Goal: Task Accomplishment & Management: Contribute content

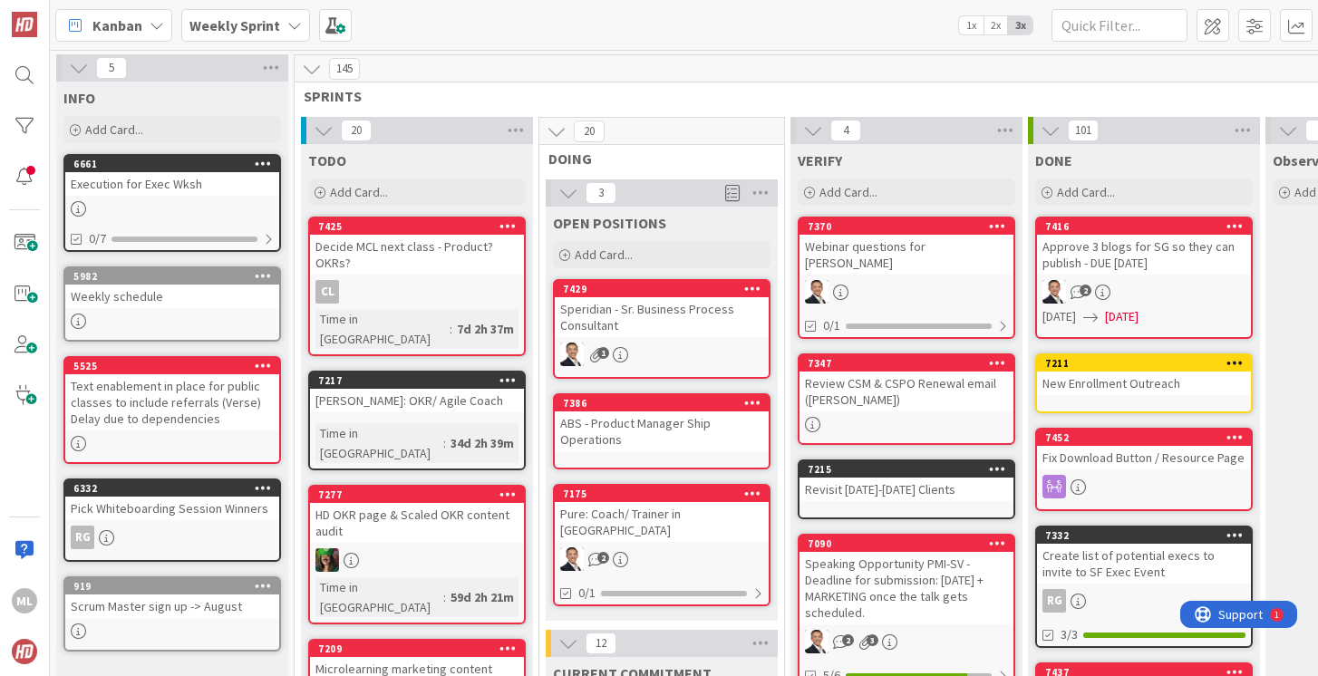
click at [212, 25] on b "Weekly Sprint" at bounding box center [234, 25] width 91 height 18
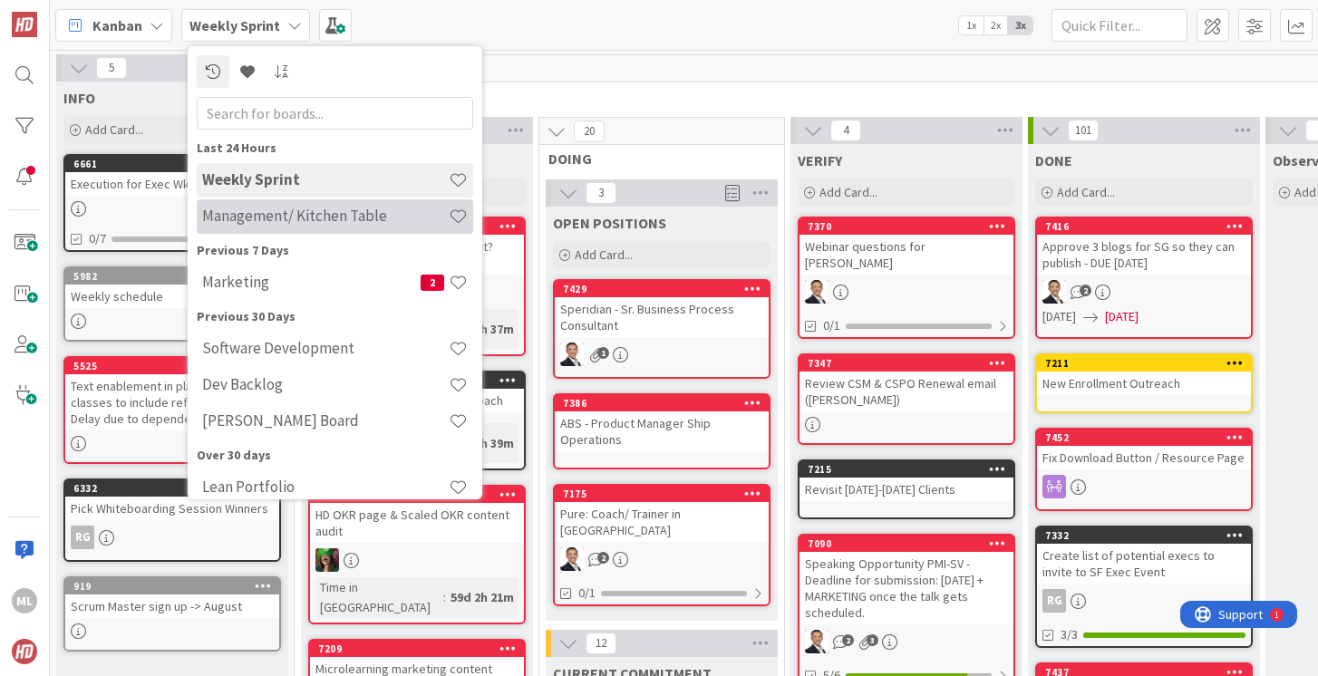
click at [293, 218] on h4 "Management/ Kitchen Table" at bounding box center [325, 216] width 247 height 18
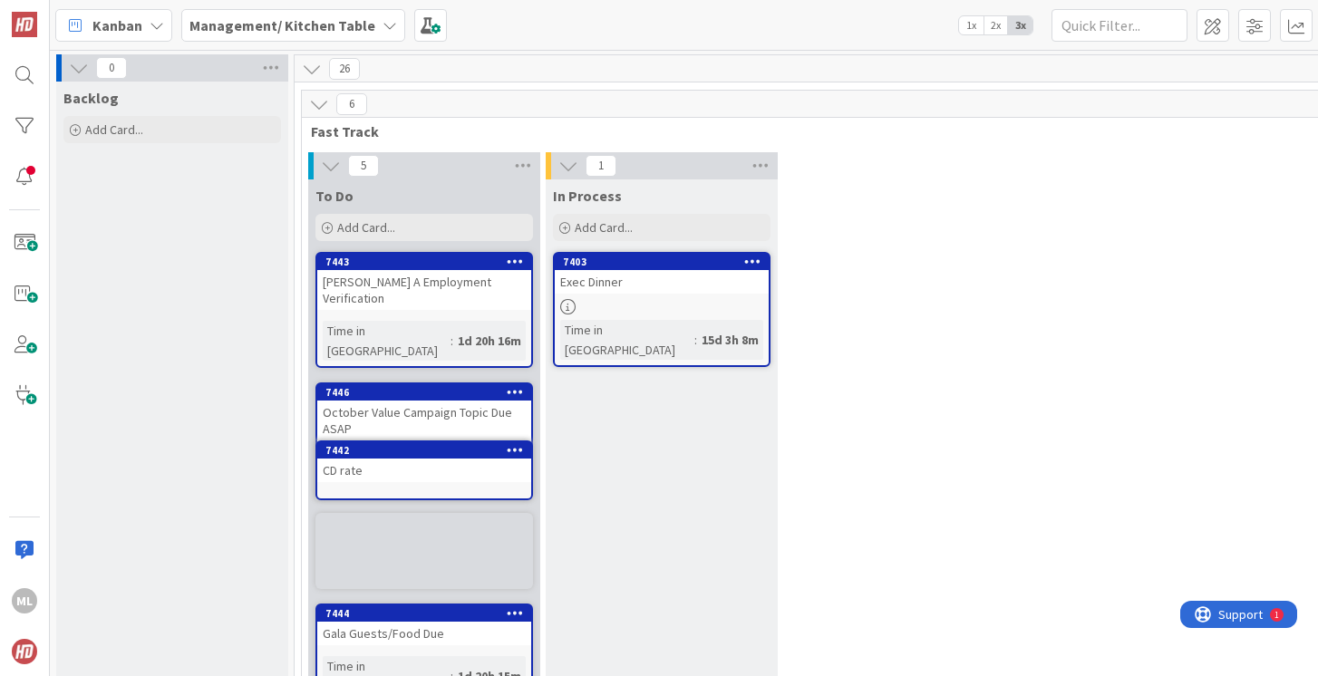
scroll to position [8, 0]
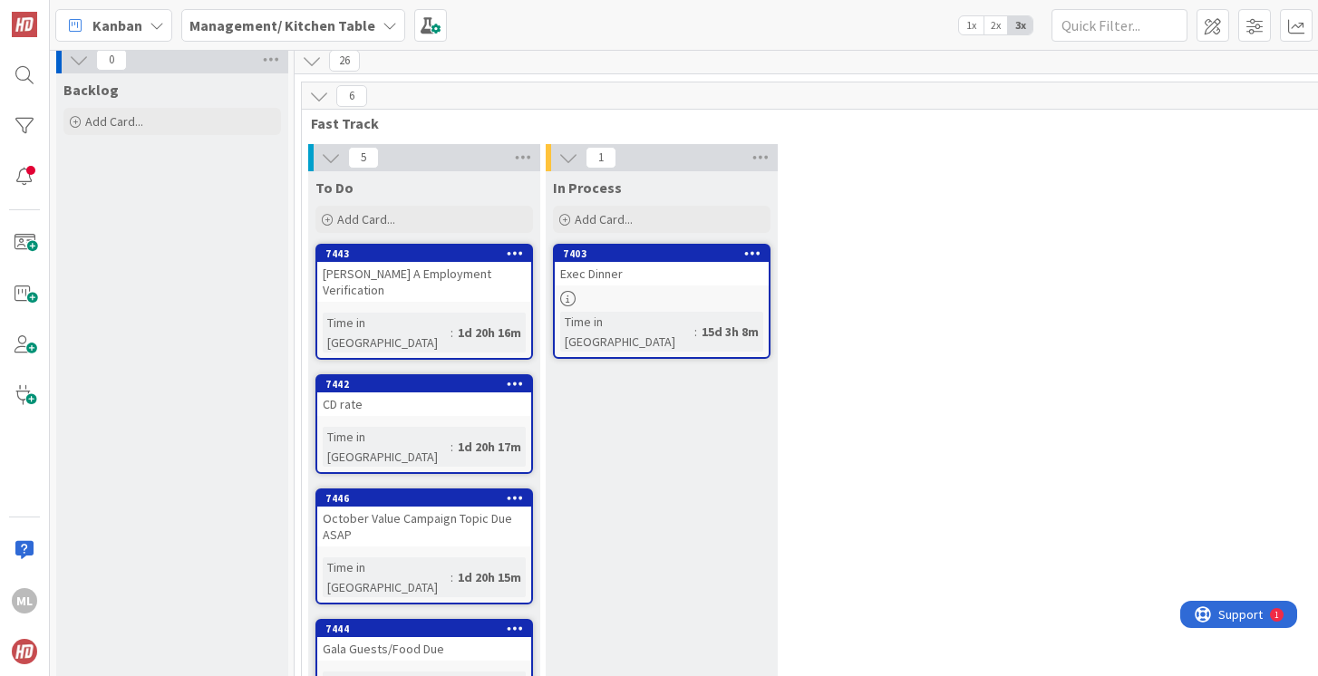
drag, startPoint x: 380, startPoint y: 489, endPoint x: 336, endPoint y: 21, distance: 469.8
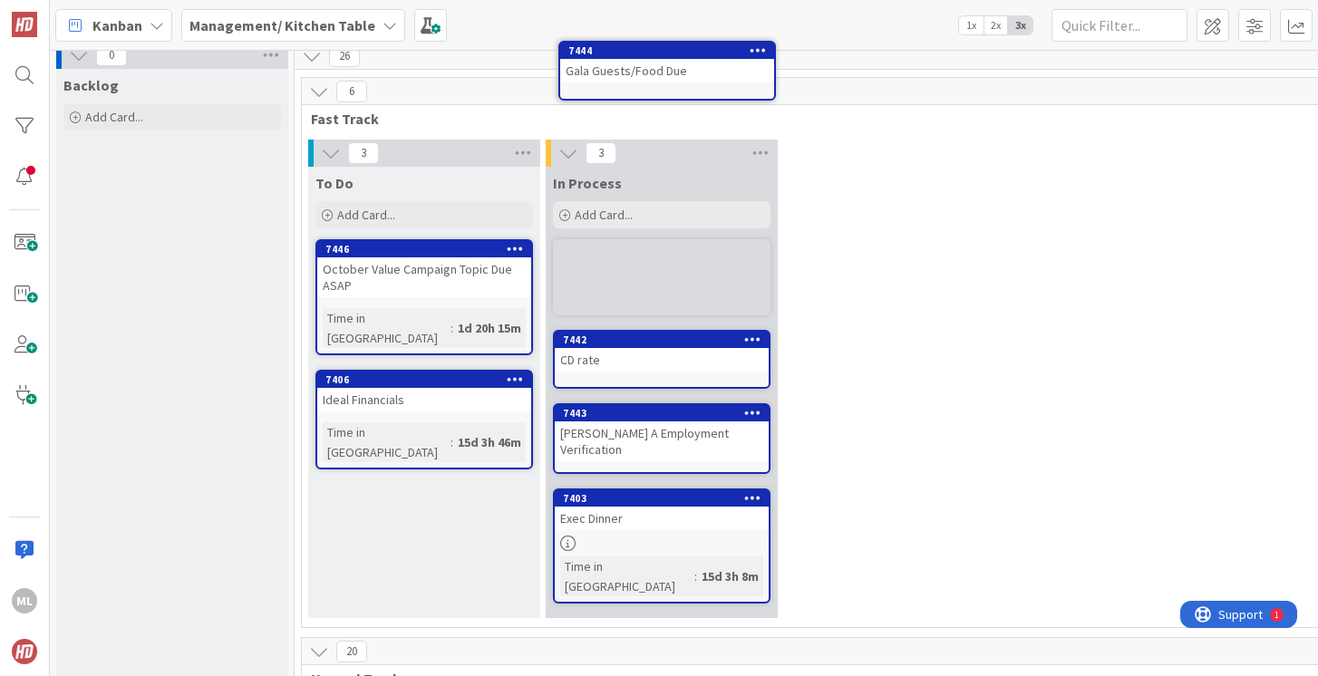
scroll to position [0, 0]
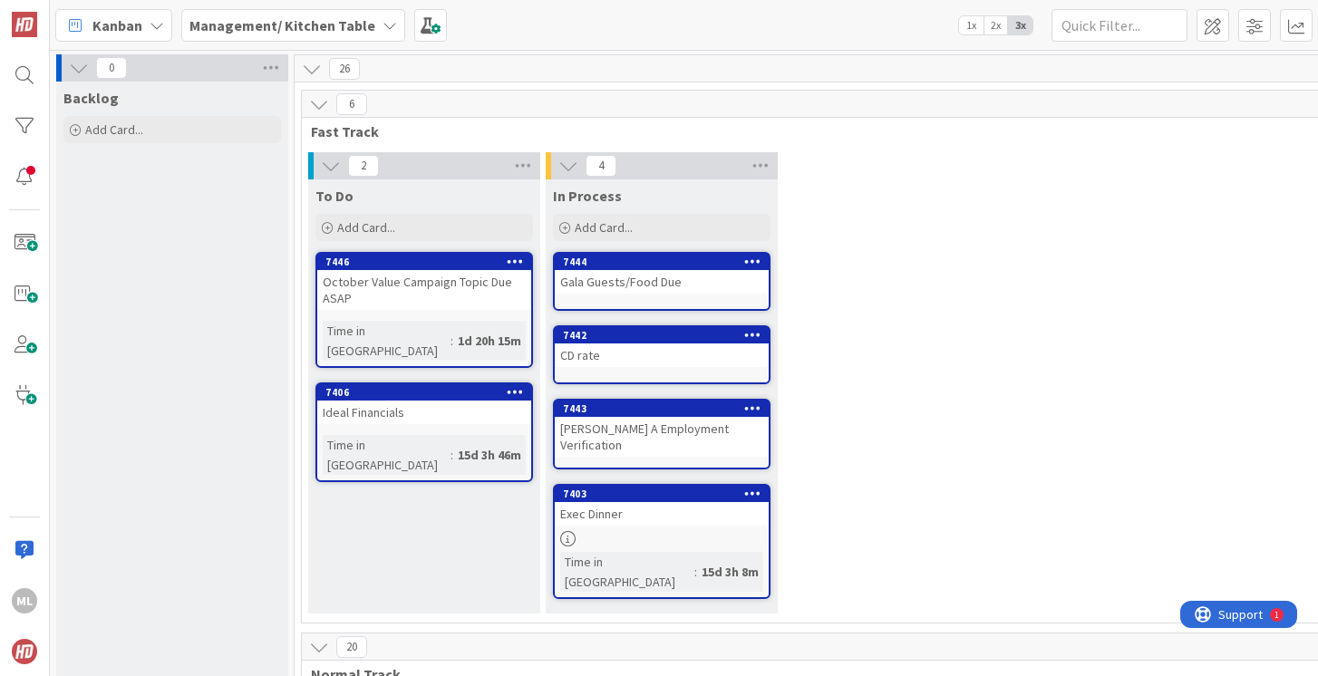
click at [404, 307] on div "October Value Campaign Topic Due ASAP" at bounding box center [424, 290] width 214 height 40
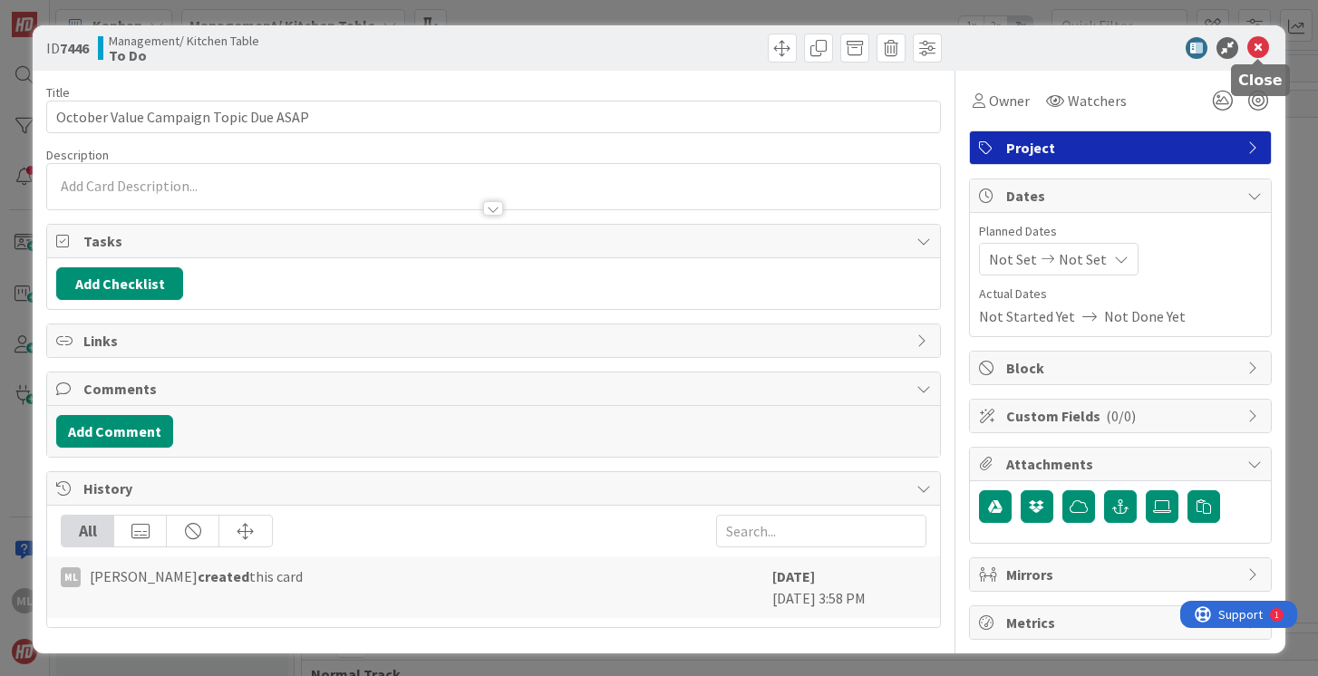
click at [1254, 47] on icon at bounding box center [1258, 48] width 22 height 22
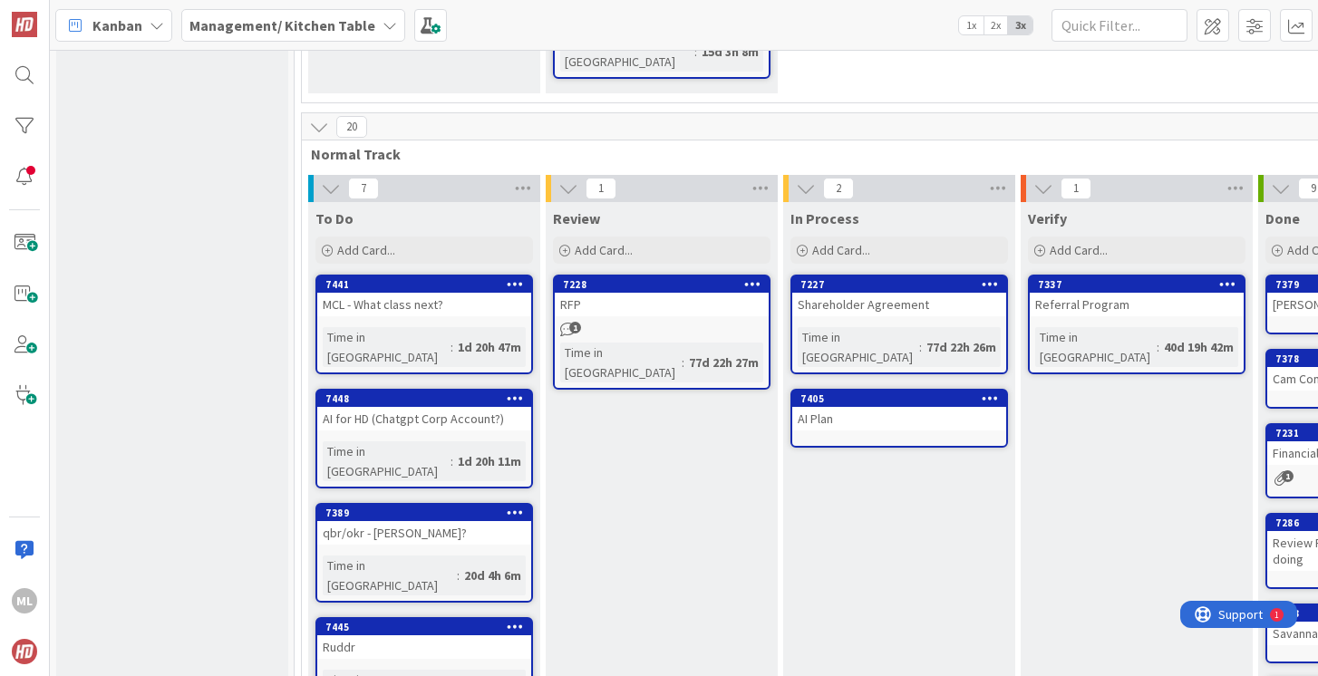
scroll to position [610, 0]
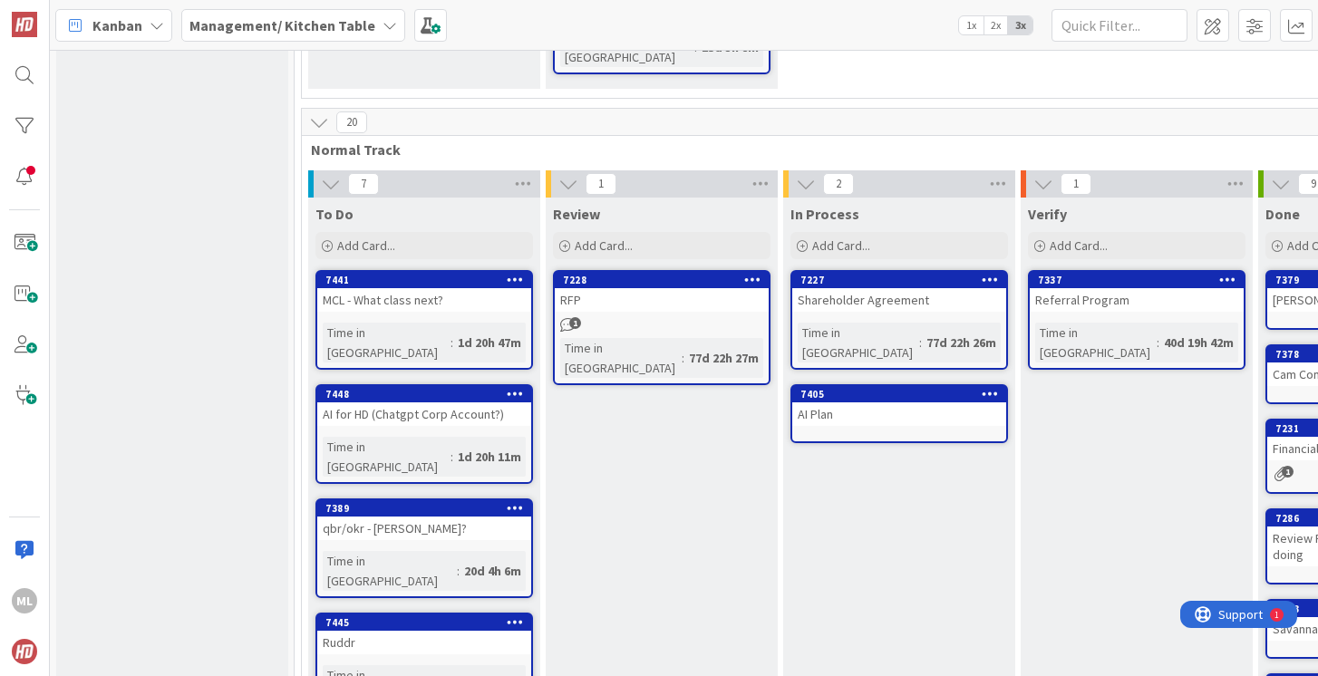
drag, startPoint x: 610, startPoint y: 348, endPoint x: 799, endPoint y: 13, distance: 384.8
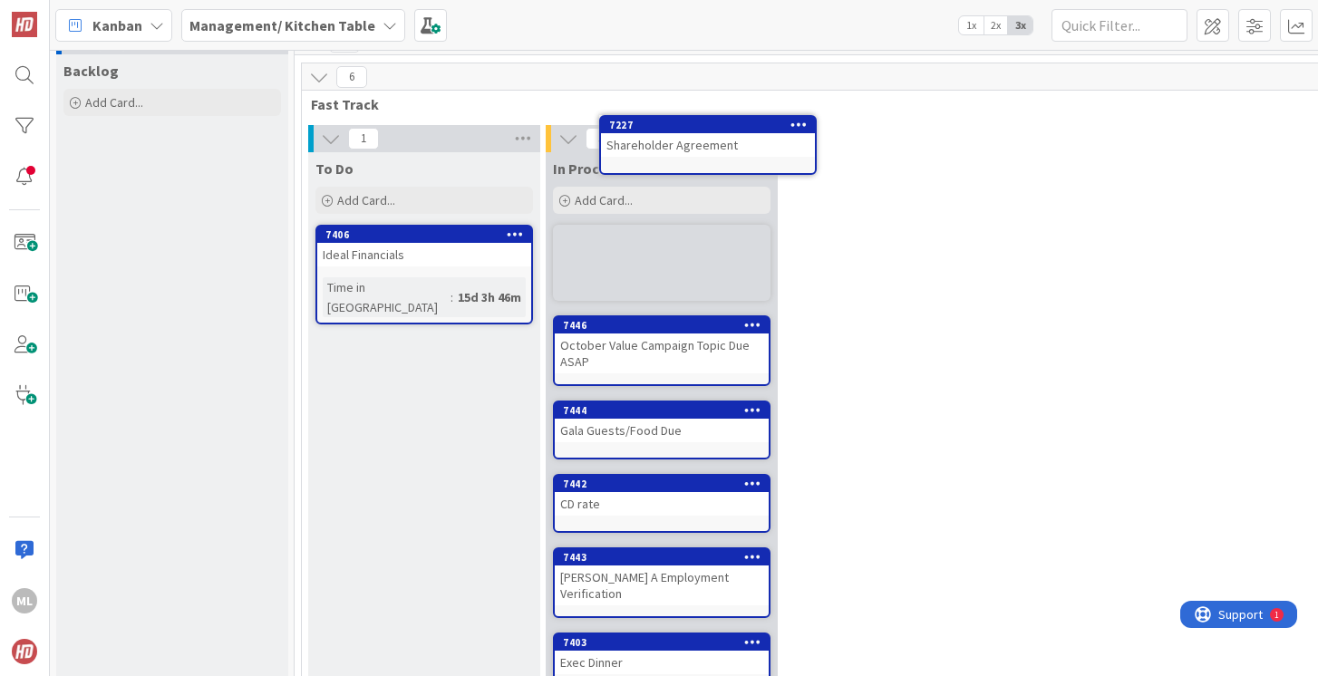
scroll to position [0, 0]
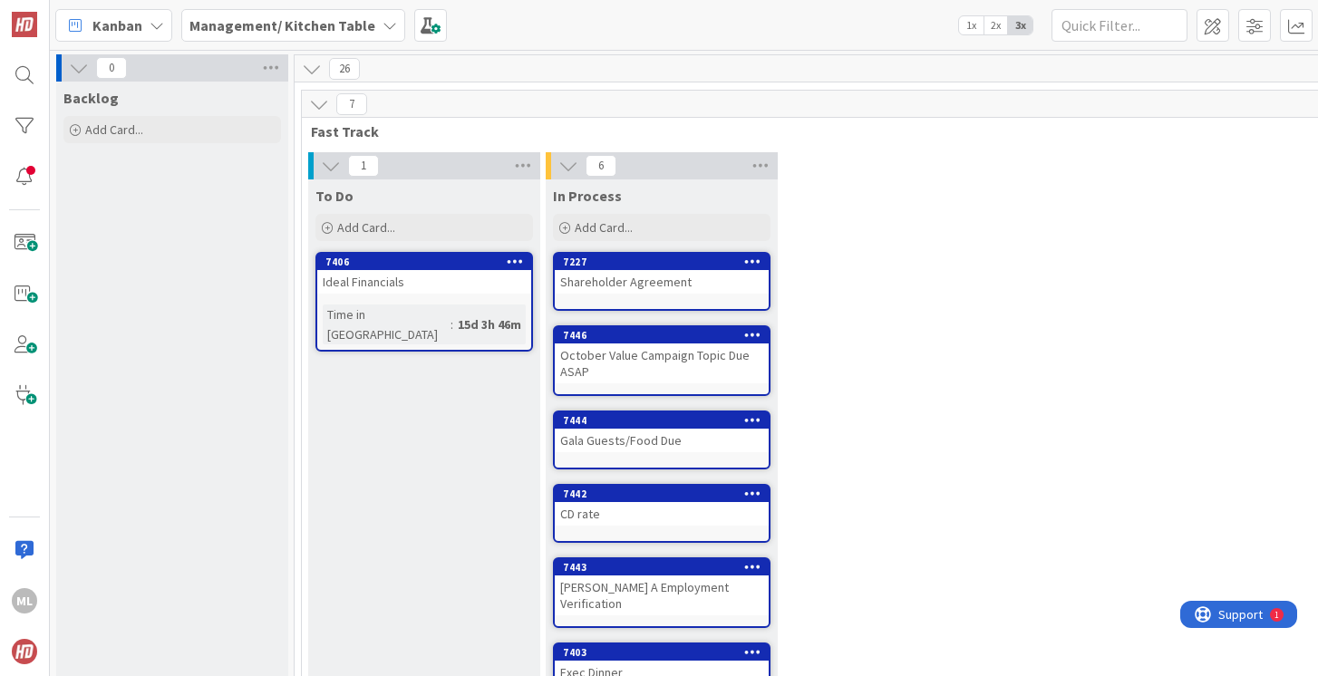
click at [335, 27] on b "Management/ Kitchen Table" at bounding box center [282, 25] width 186 height 18
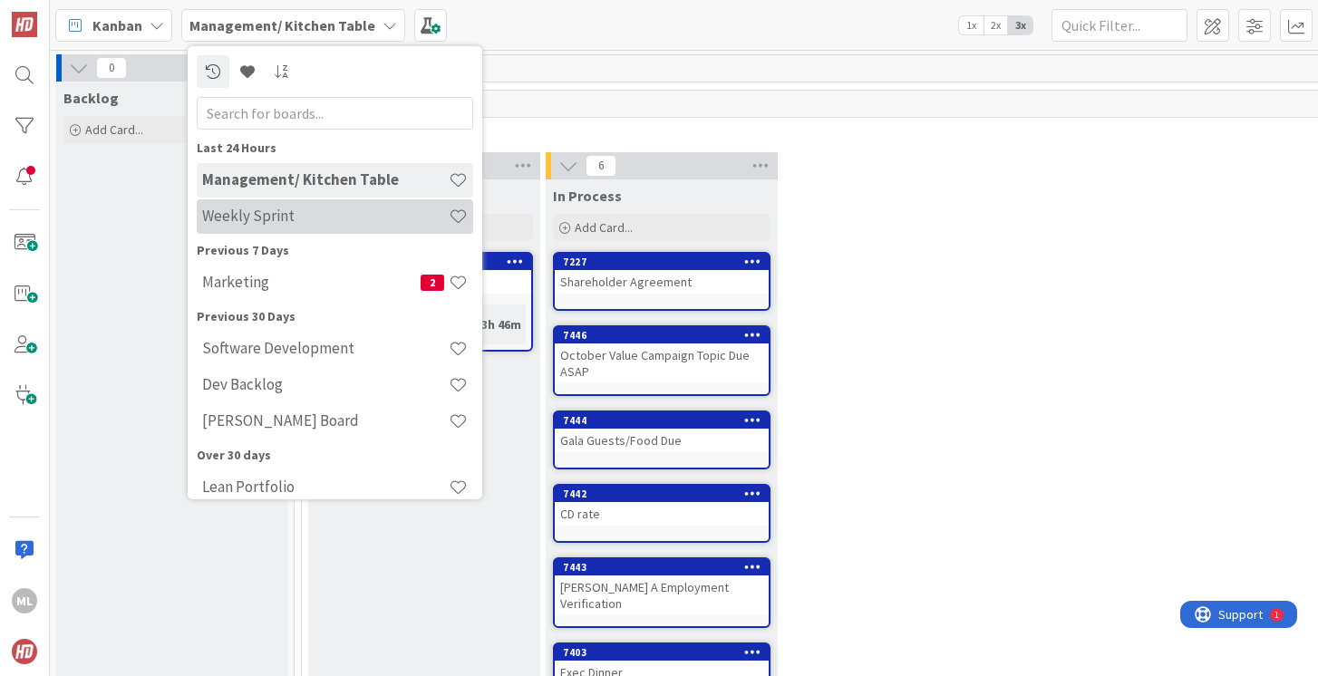
click at [247, 224] on h4 "Weekly Sprint" at bounding box center [325, 216] width 247 height 18
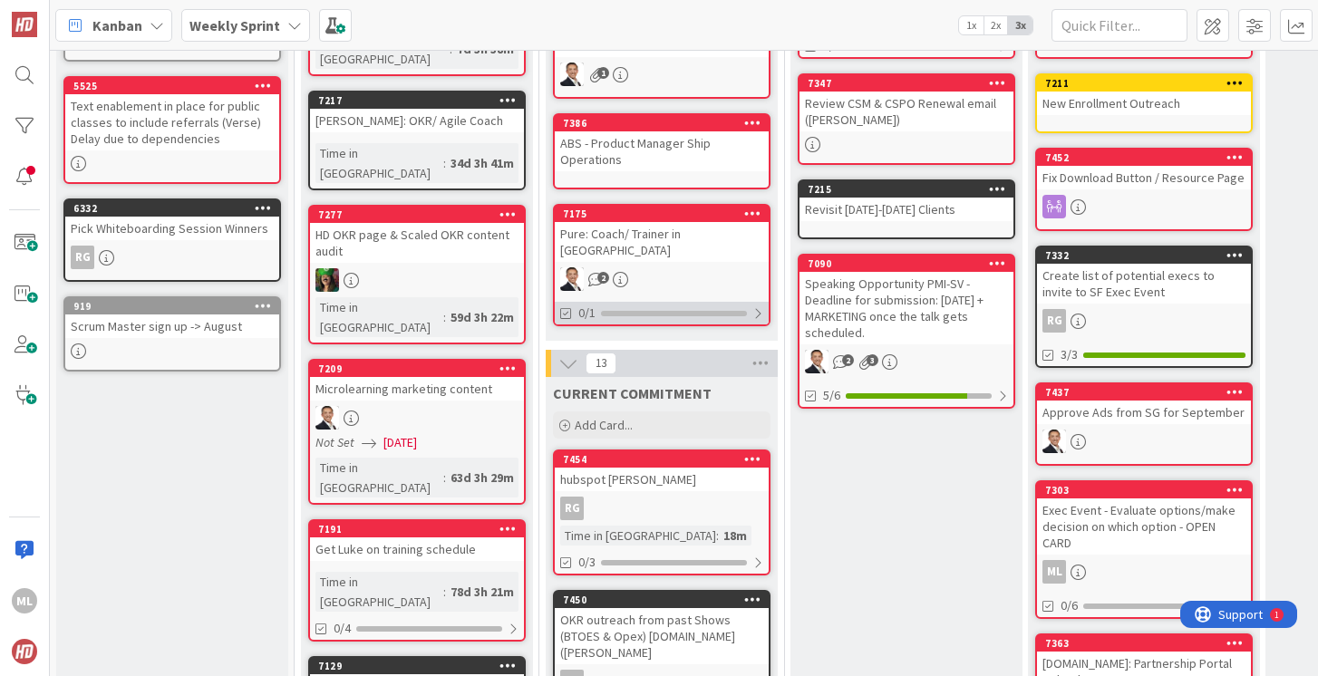
scroll to position [286, 0]
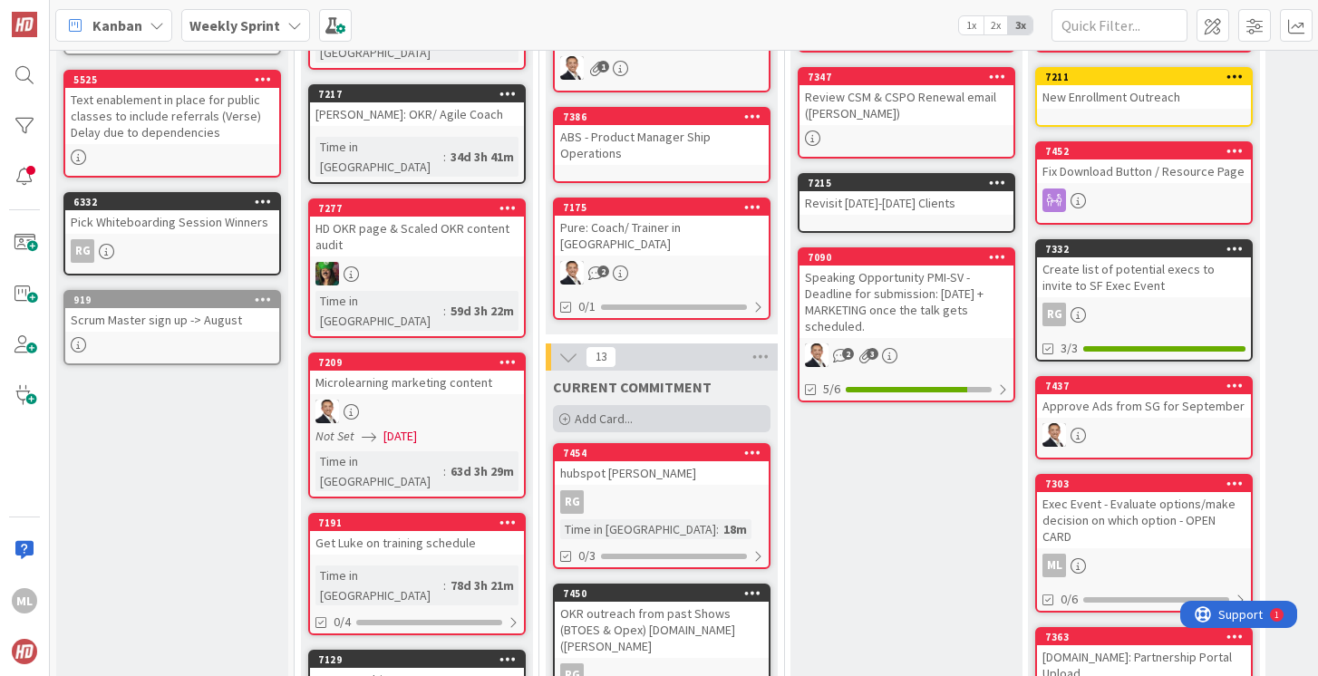
click at [637, 405] on div "Add Card..." at bounding box center [662, 418] width 218 height 27
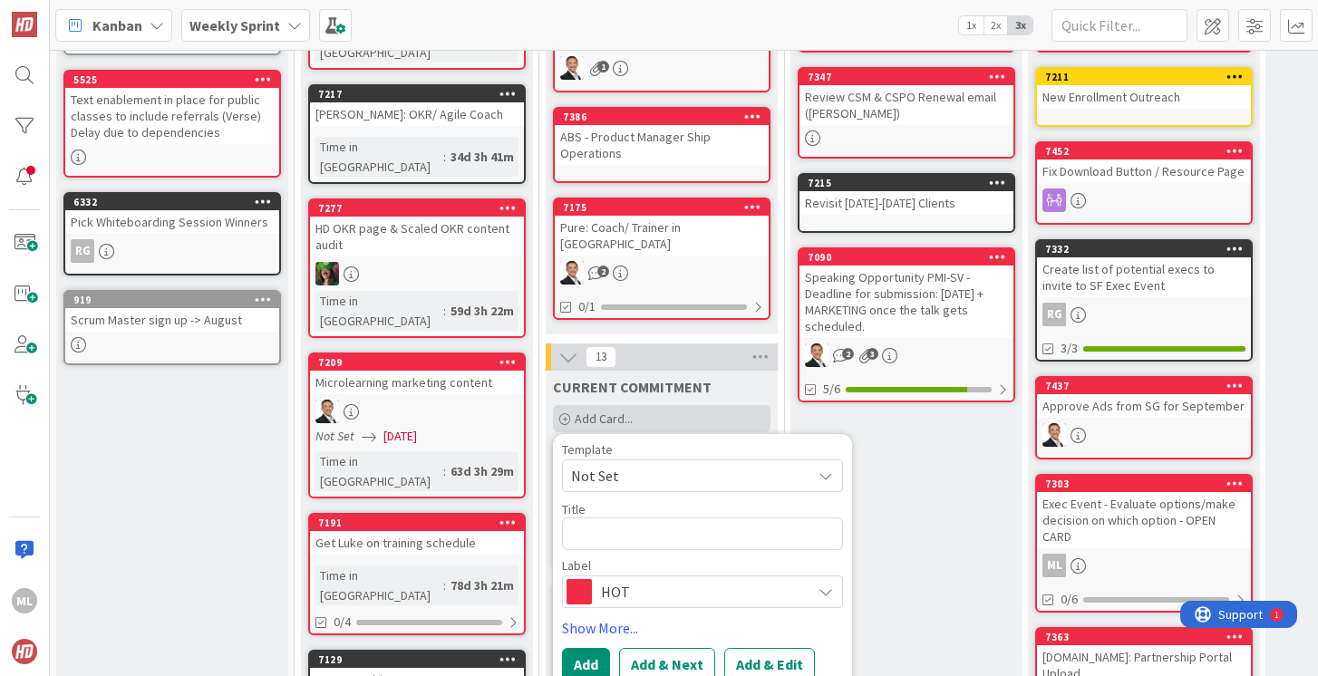
type textarea "x"
type textarea "O"
type textarea "x"
type textarea "Oc"
type textarea "x"
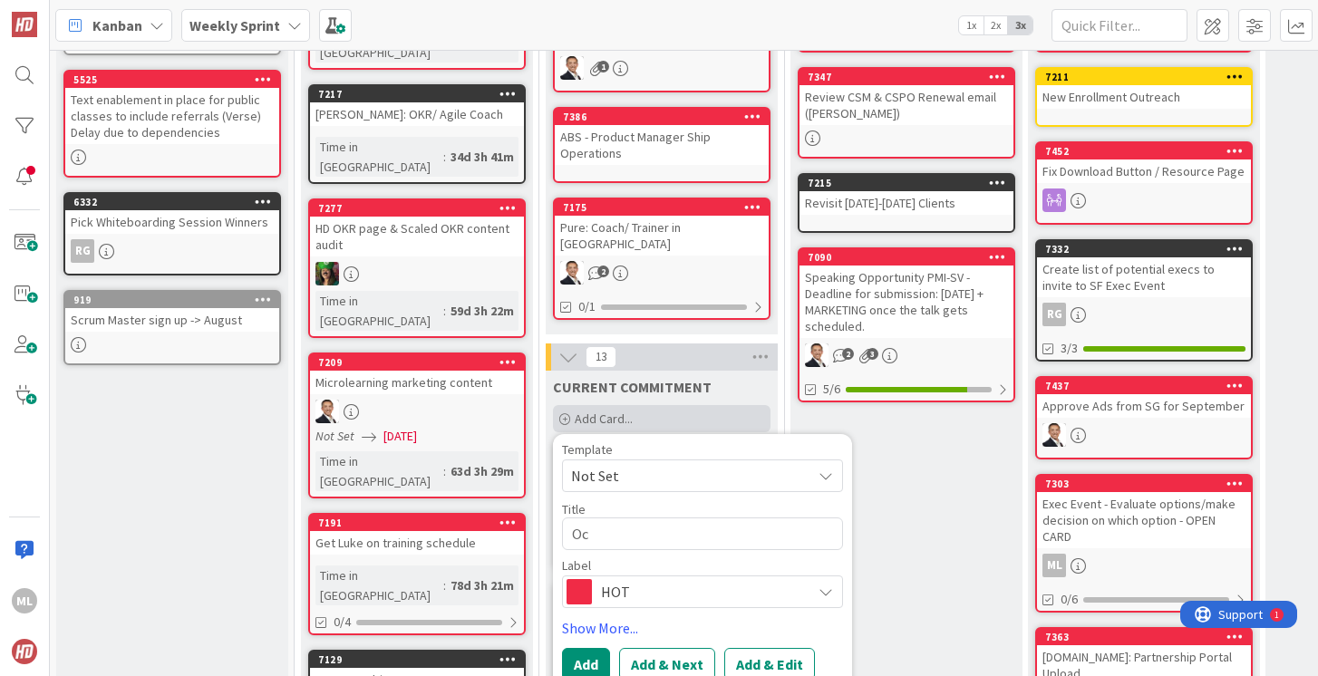
type textarea "Oct"
type textarea "x"
type textarea "Octo"
type textarea "x"
type textarea "Octob"
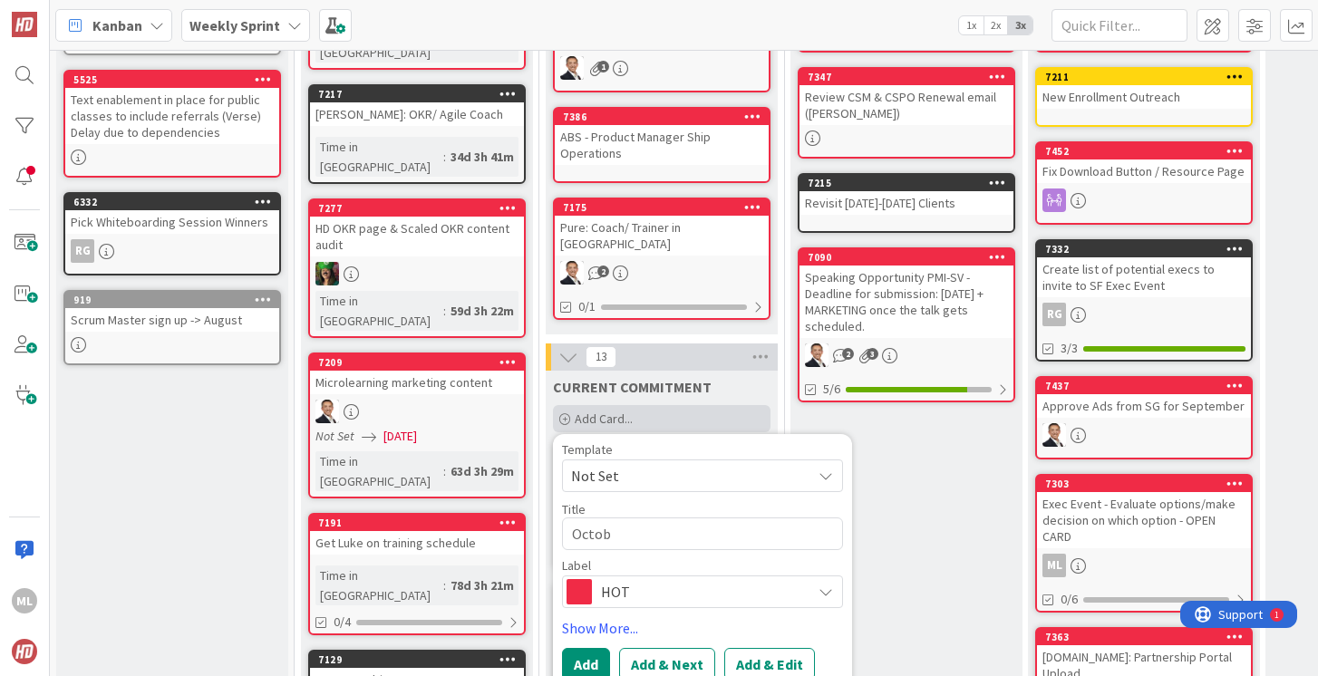
type textarea "x"
type textarea "Octobe"
type textarea "x"
type textarea "October"
type textarea "x"
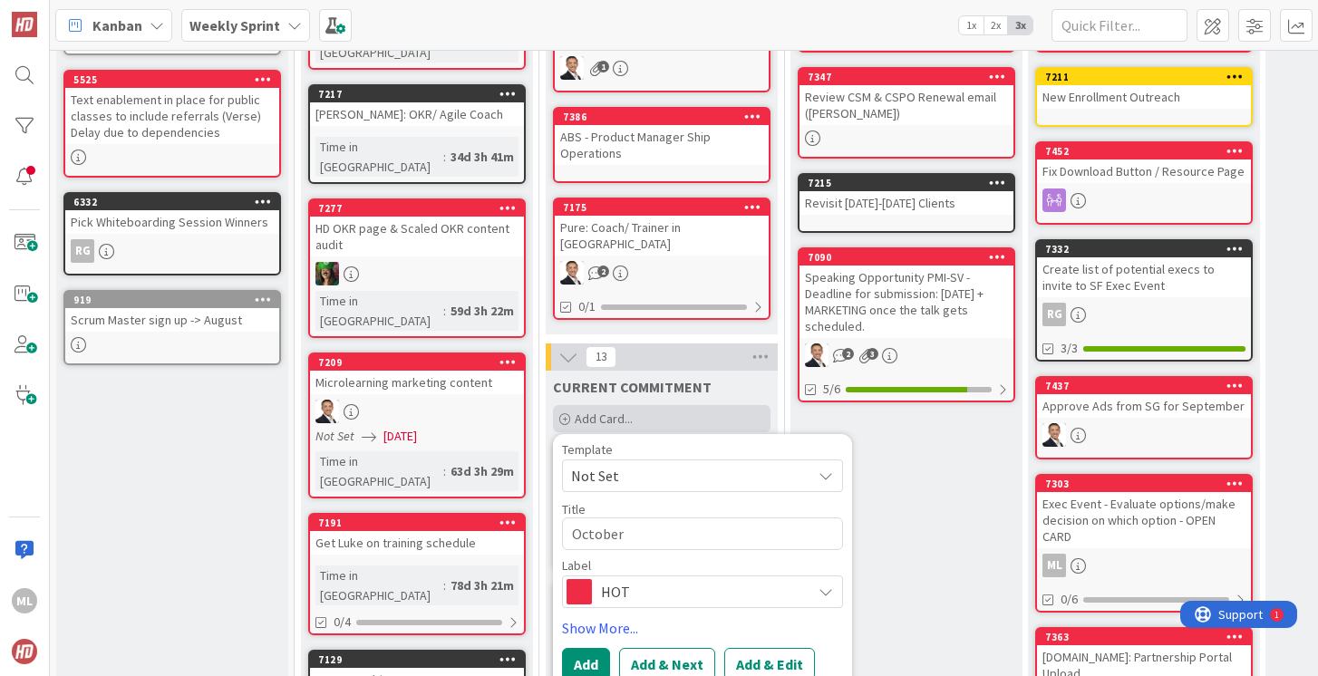
type textarea "October"
type textarea "x"
type textarea "October V"
type textarea "x"
type textarea "October Va"
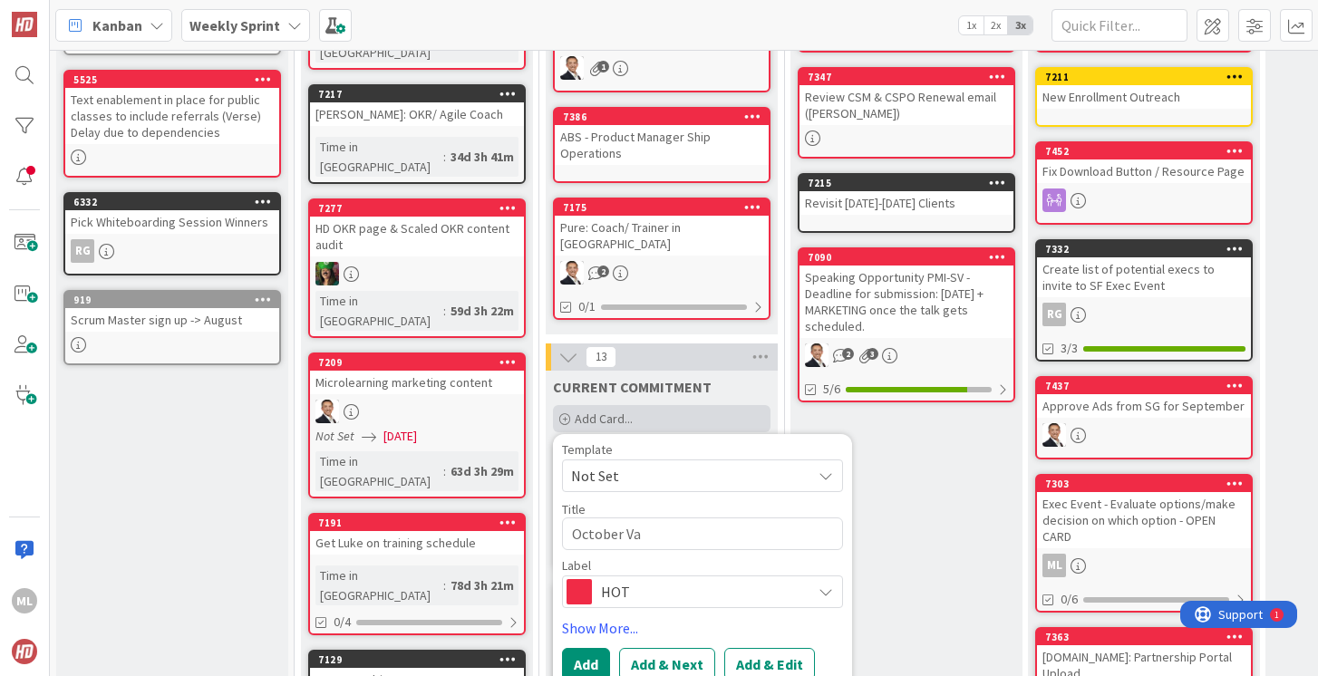
type textarea "x"
type textarea "October Val"
type textarea "x"
type textarea "October Valu"
type textarea "x"
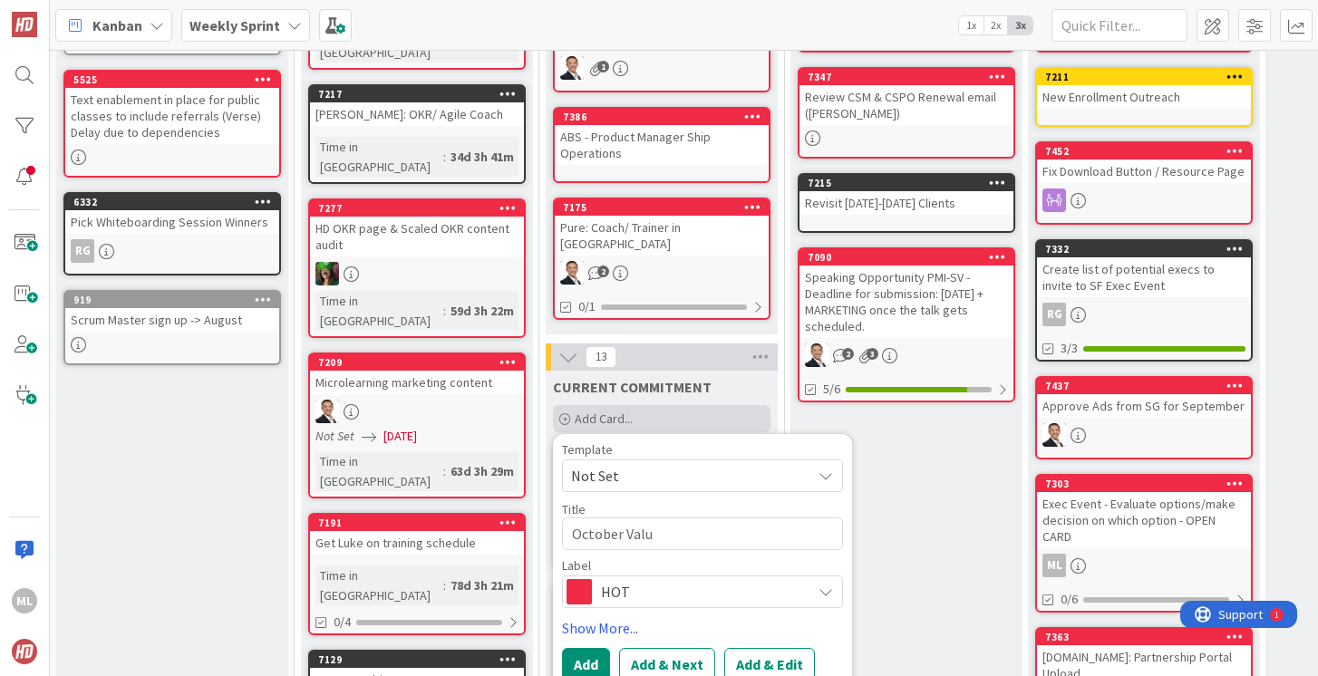
type textarea "October Value"
type textarea "x"
type textarea "October Value"
type textarea "x"
type textarea "October Value C"
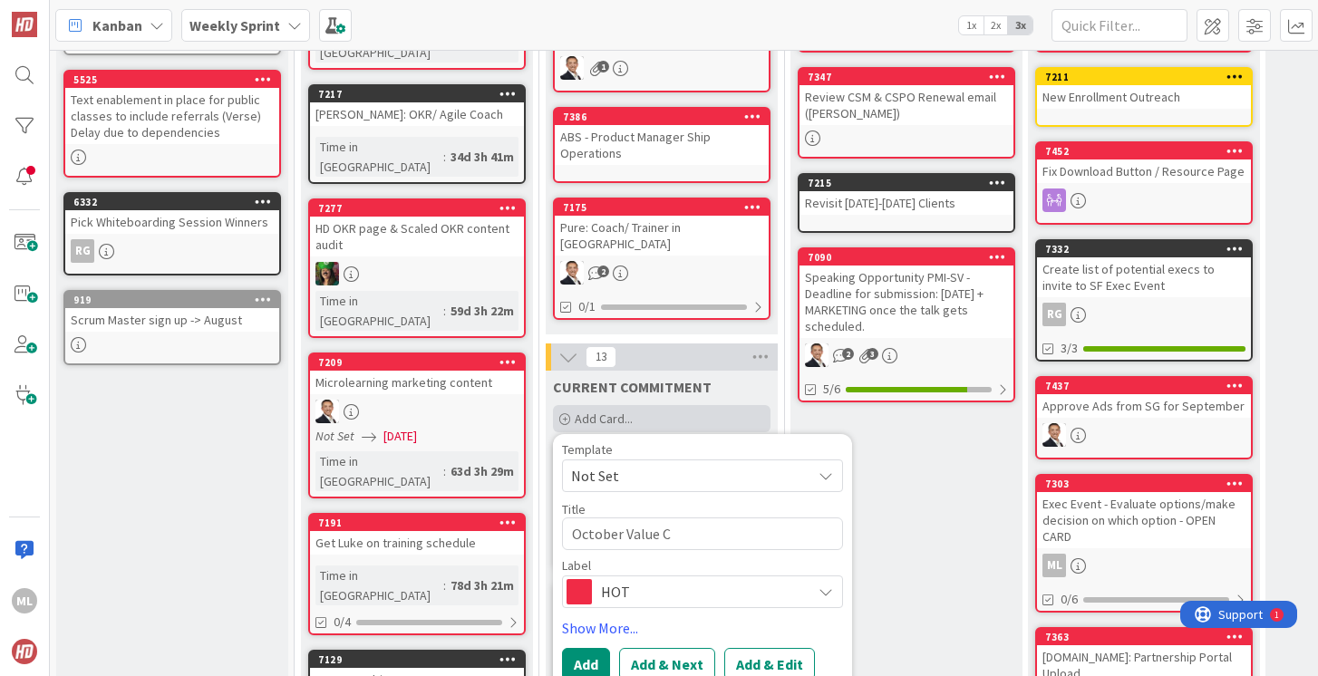
type textarea "x"
type textarea "October Value Cam"
type textarea "x"
type textarea "October Value Camp"
type textarea "x"
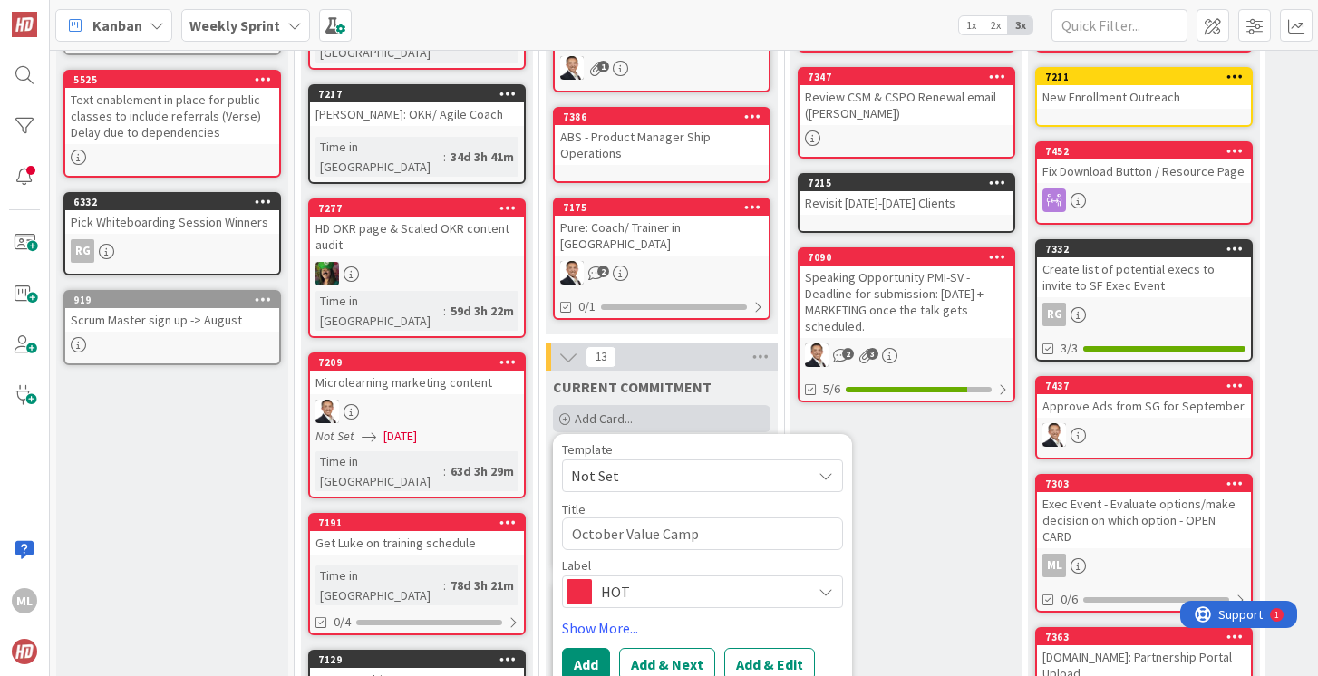
type textarea "October Value [PERSON_NAME]"
type textarea "x"
type textarea "October Value Campai"
type textarea "x"
type textarea "October Value Campaig"
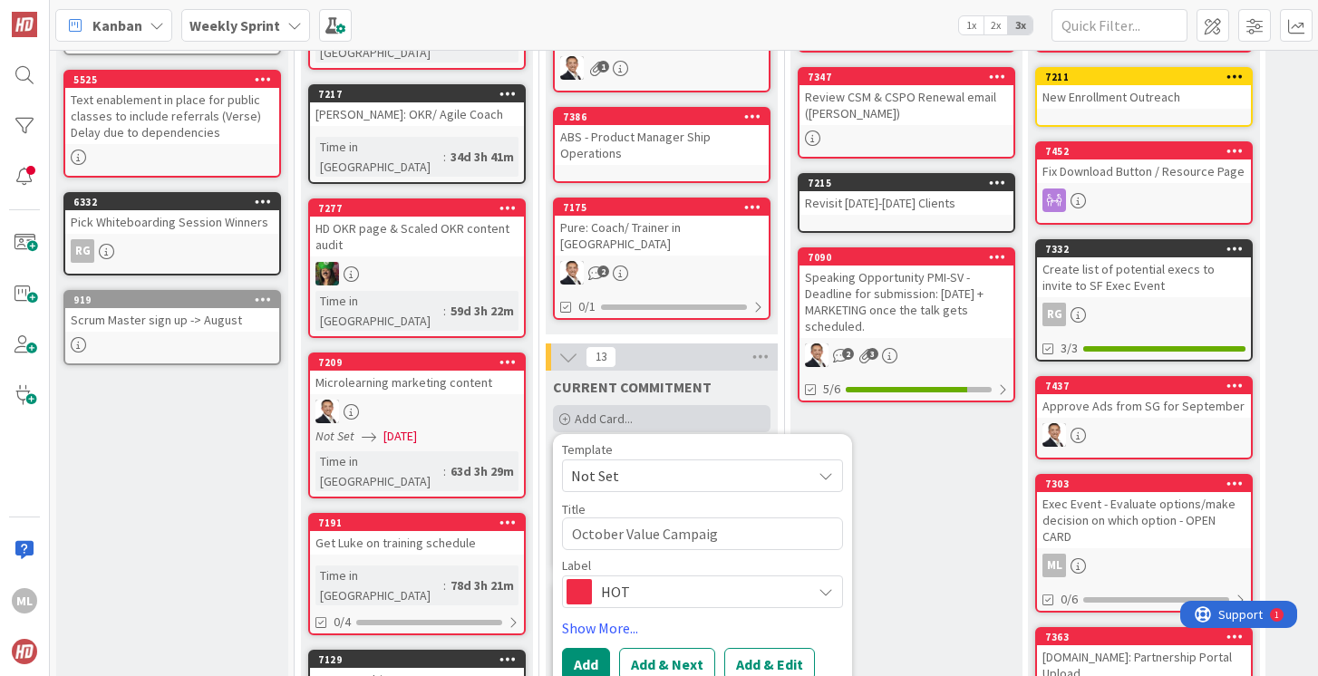
type textarea "x"
type textarea "October Value Campaign"
type textarea "x"
type textarea "October Value Campaign"
type textarea "x"
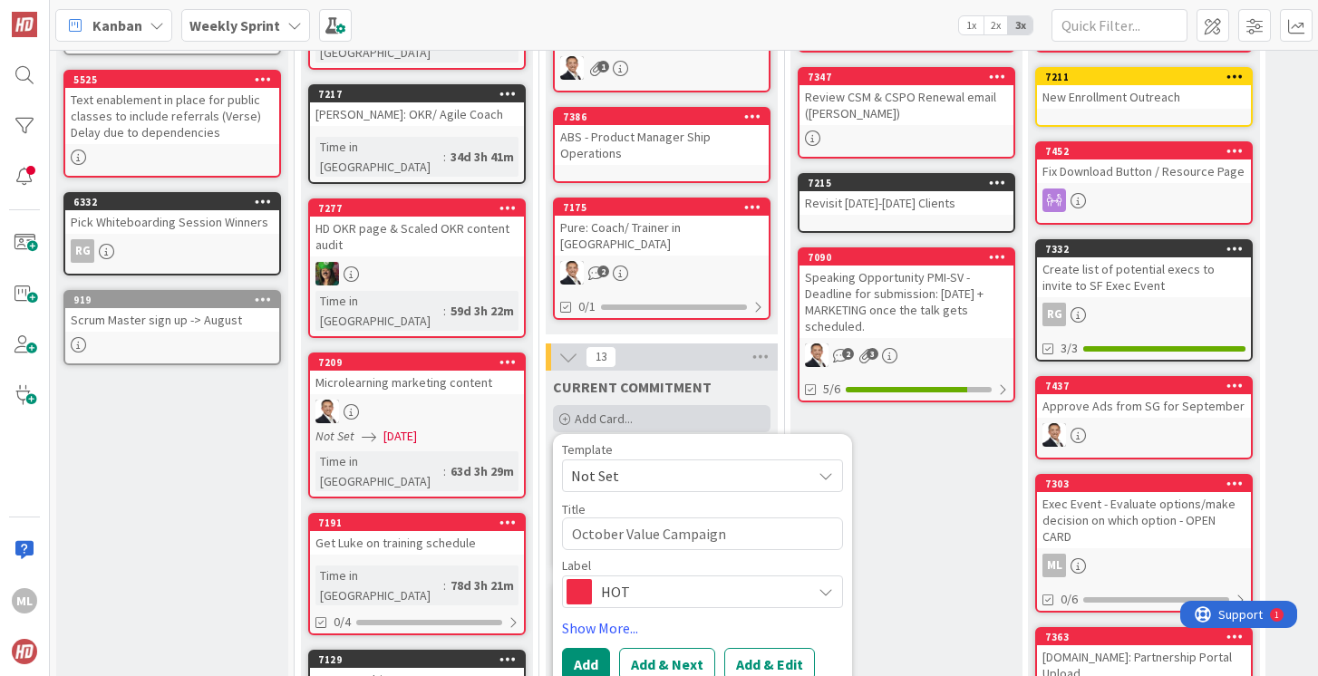
type textarea "October Value Campaign ="
type textarea "x"
type textarea "October Value Campaign ="
type textarea "x"
type textarea "October Value Campaign = O"
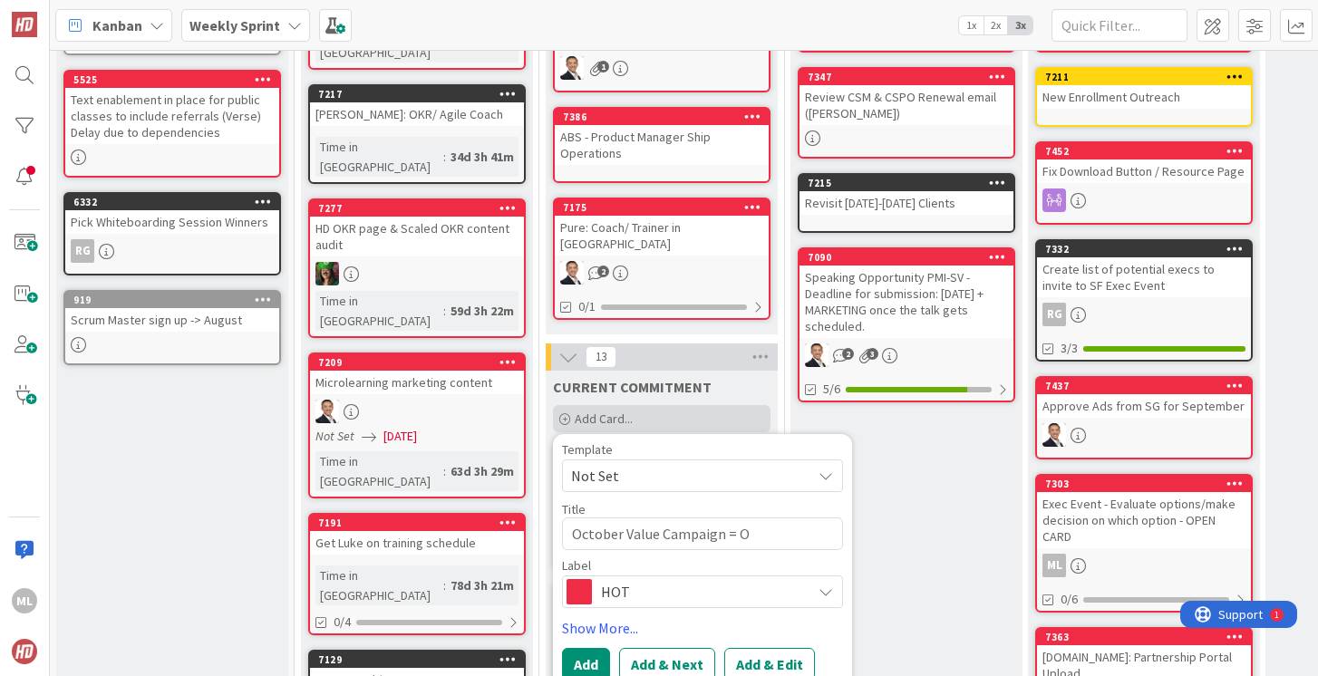
type textarea "x"
type textarea "October Value Campaign = OK"
type textarea "x"
type textarea "October Value Campaign = OKR"
type textarea "x"
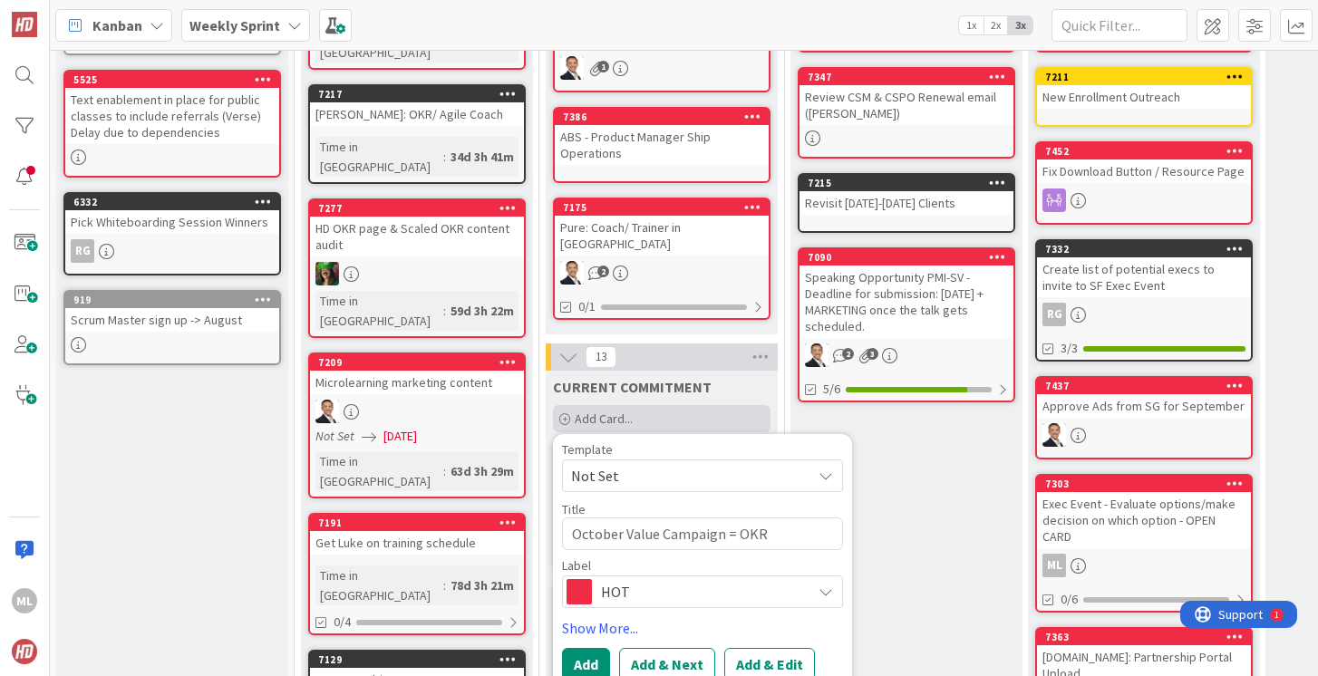
type textarea "October Value Campaign = OKRs"
type textarea "x"
type textarea "October Value Campaign = OKRs"
type textarea "x"
type textarea "October Value Campaign = OKRs a"
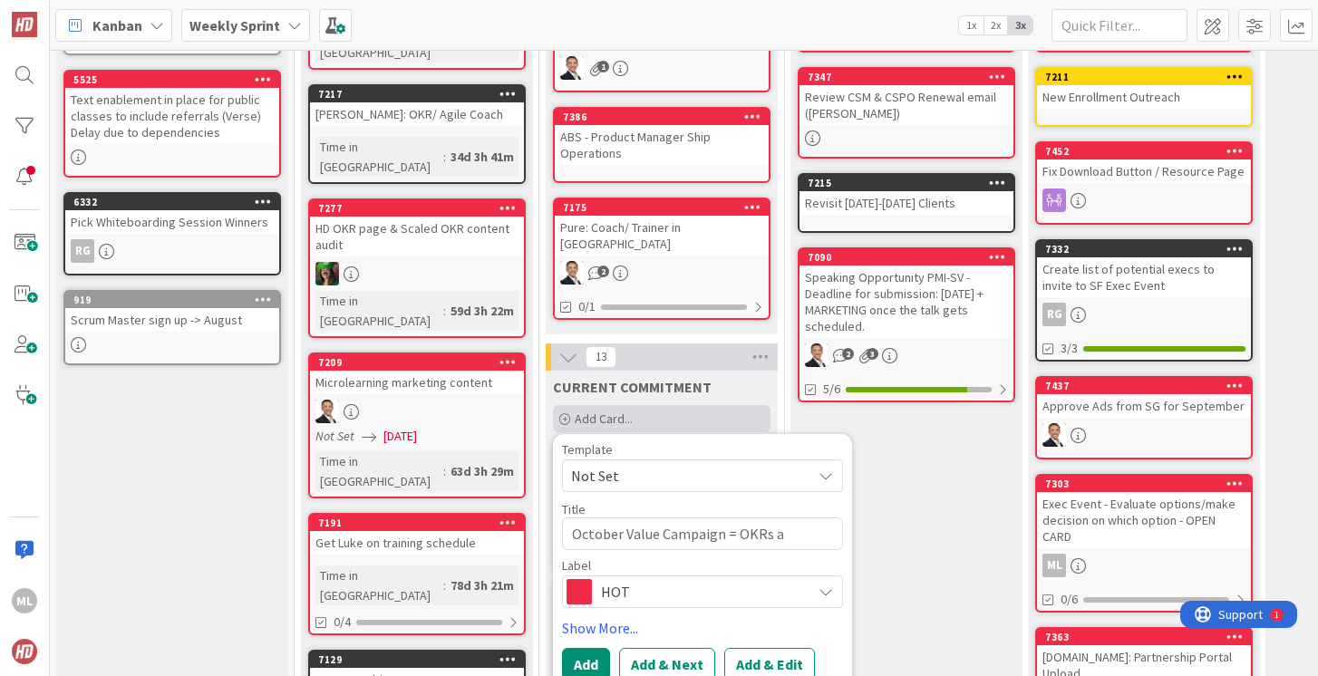
type textarea "x"
type textarea "October Value Campaign = OKRs ag"
type textarea "x"
type textarea "October Value Campaign = OKRs aga"
type textarea "x"
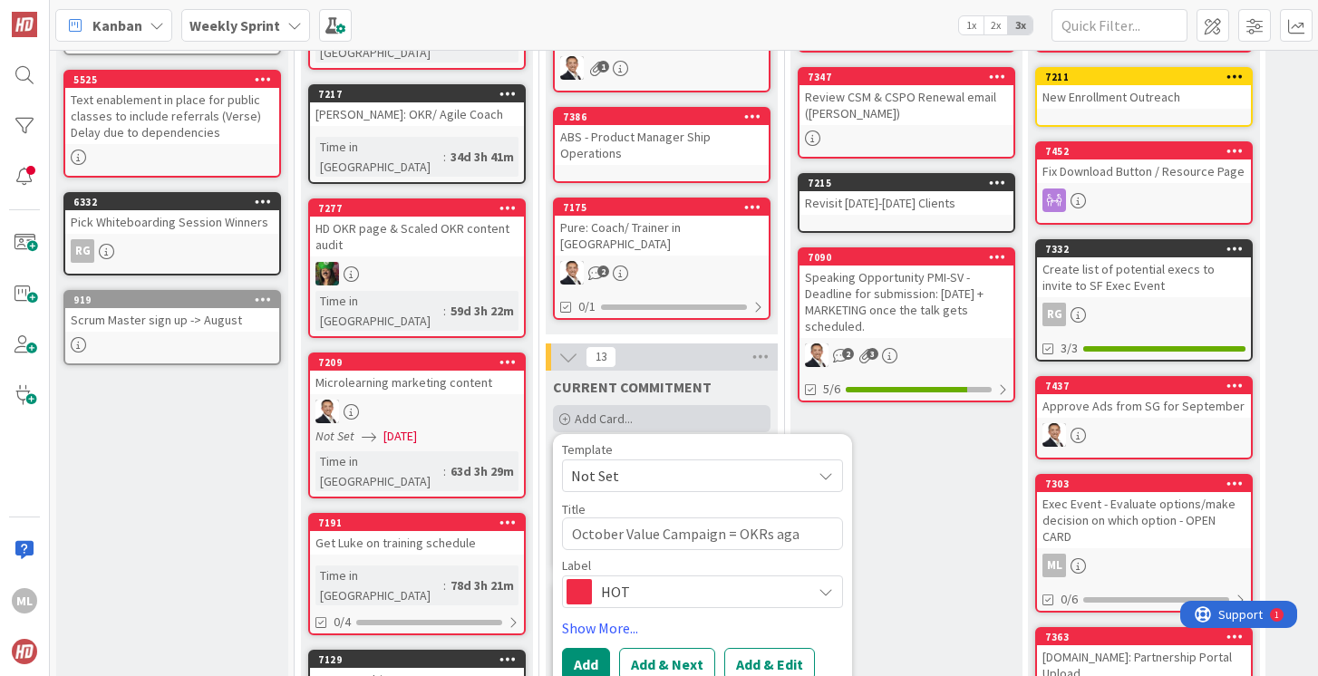
type textarea "October Value Campaign = OKRs agai"
type textarea "x"
type textarea "October Value Campaign = OKRs again"
click at [581, 648] on button "Add" at bounding box center [586, 664] width 48 height 33
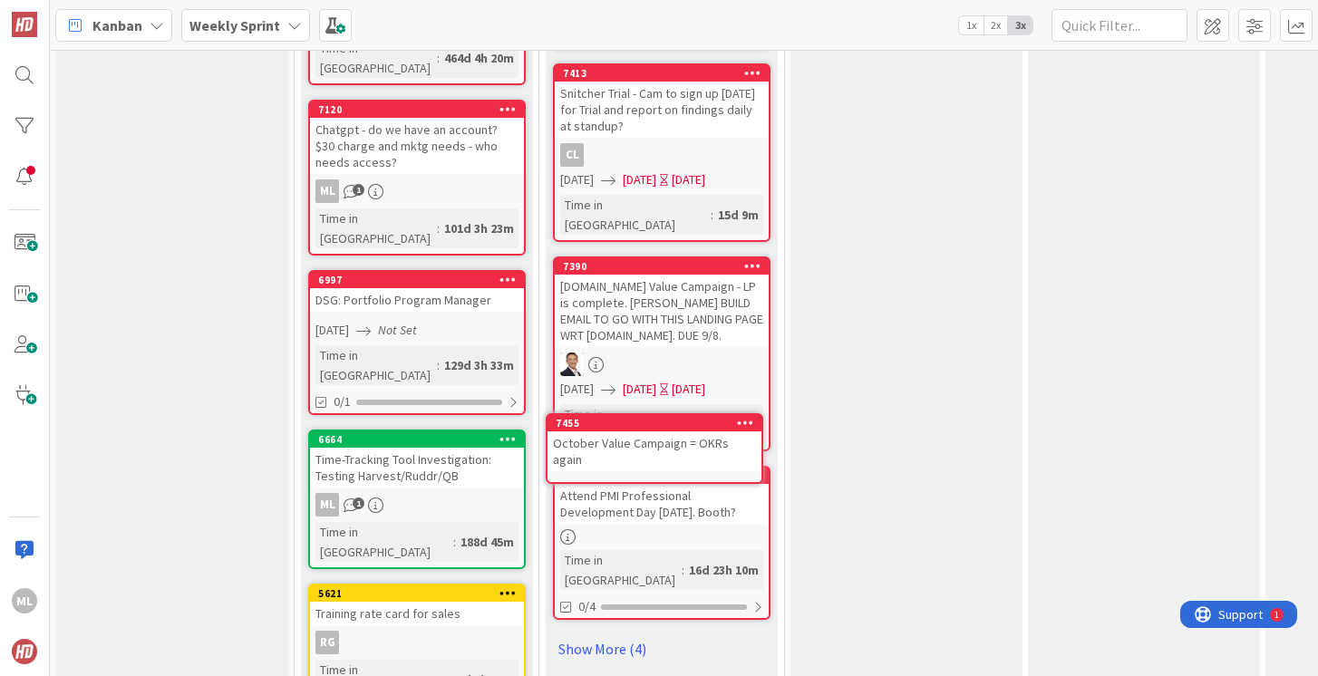
scroll to position [1604, 0]
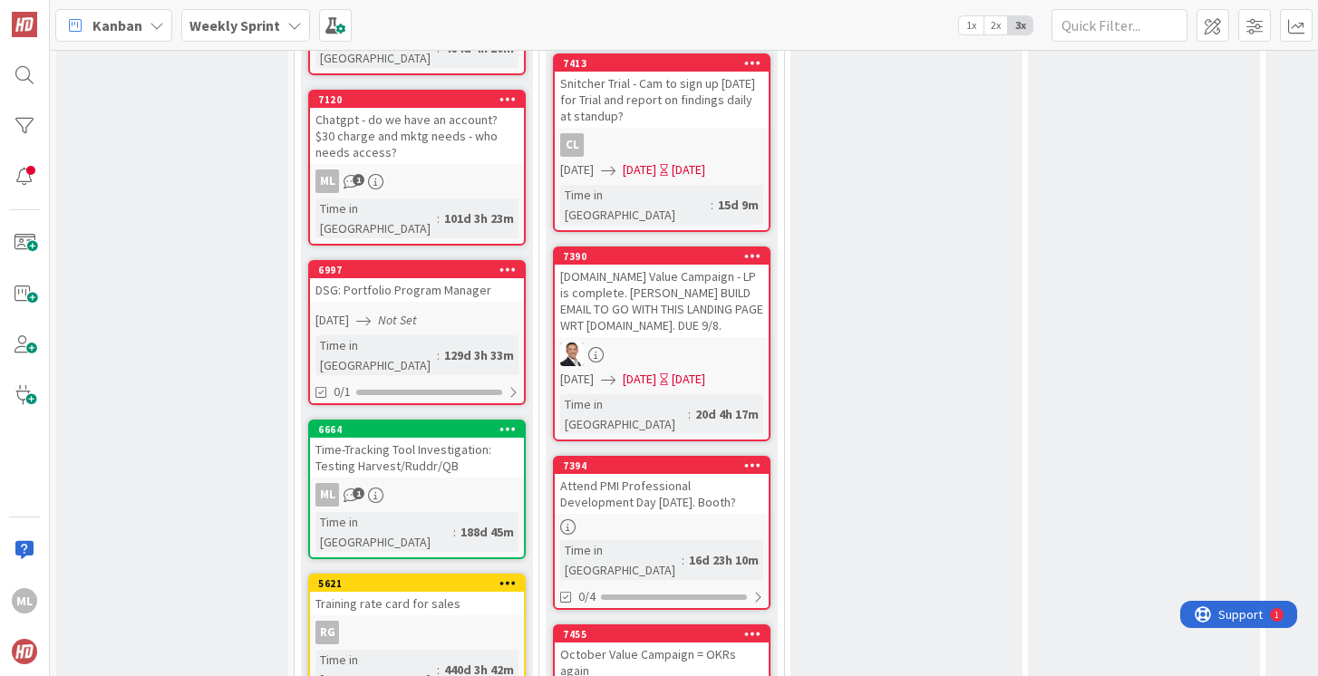
click at [217, 27] on b "Weekly Sprint" at bounding box center [234, 25] width 91 height 18
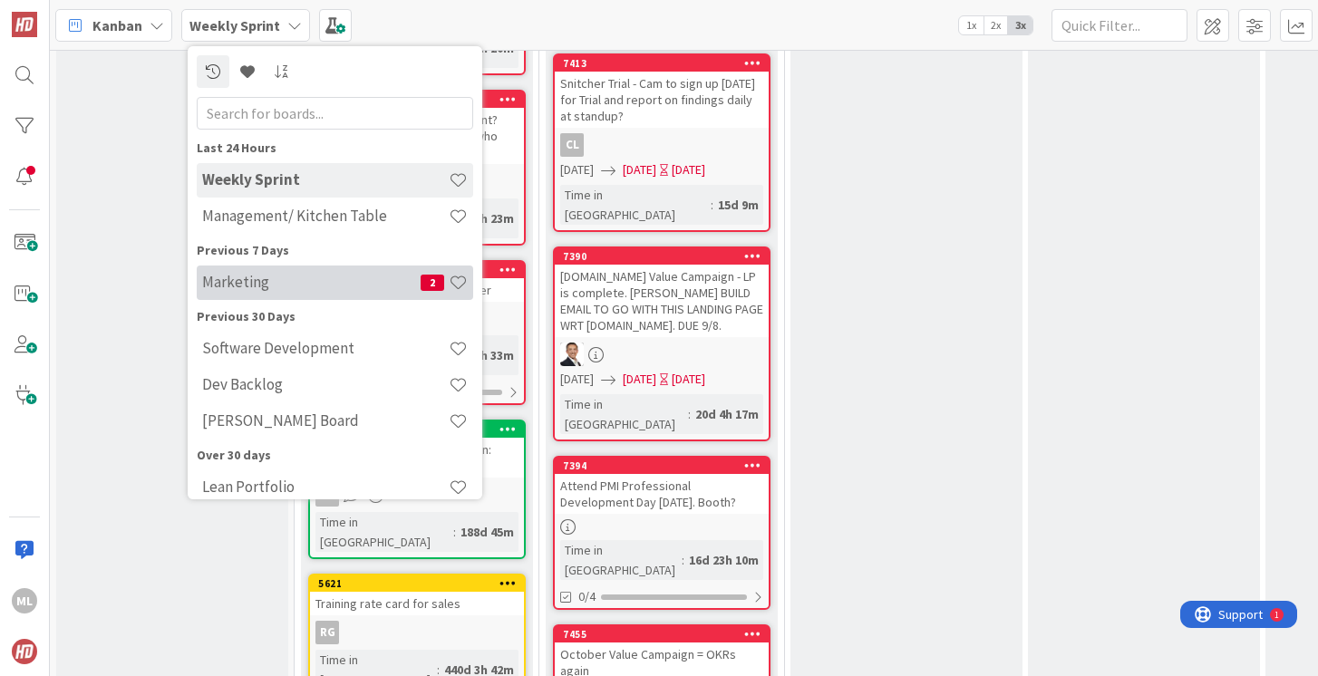
click at [210, 284] on h4 "Marketing" at bounding box center [311, 282] width 218 height 18
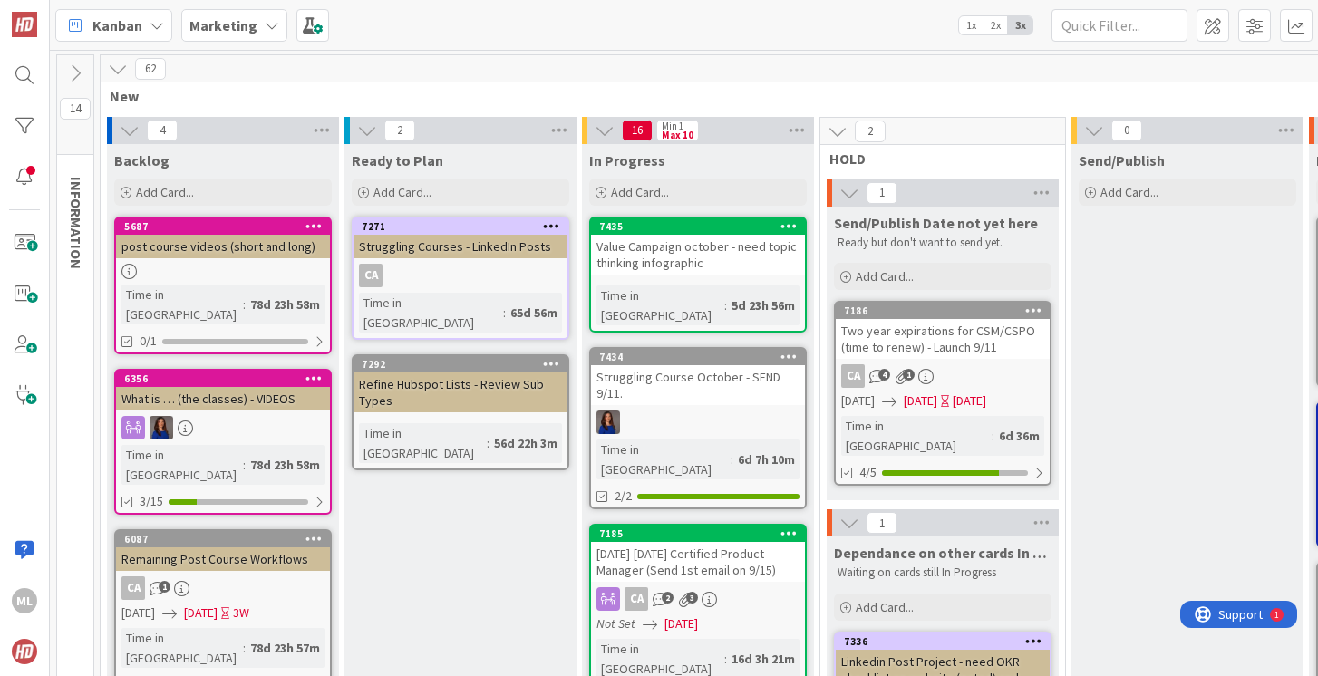
click at [237, 19] on b "Marketing" at bounding box center [223, 25] width 68 height 18
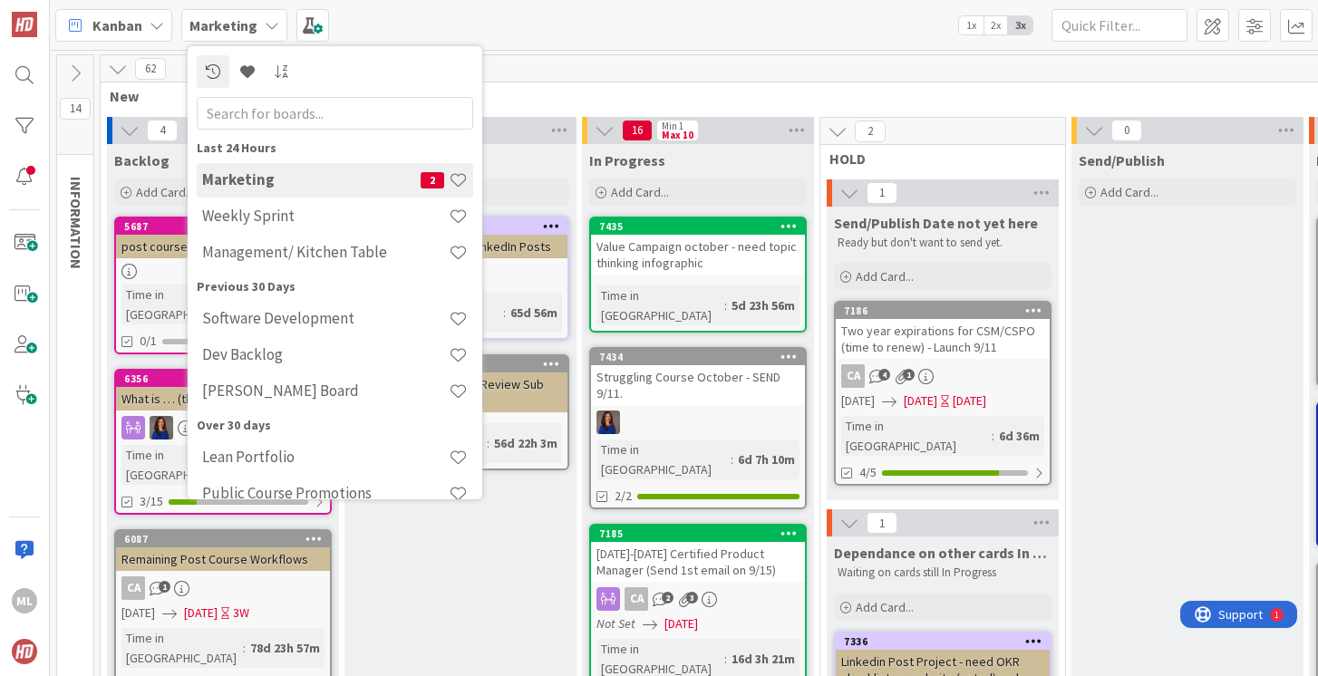
click at [698, 260] on div "Value Campaign october - need topic thinking infographic" at bounding box center [698, 255] width 214 height 40
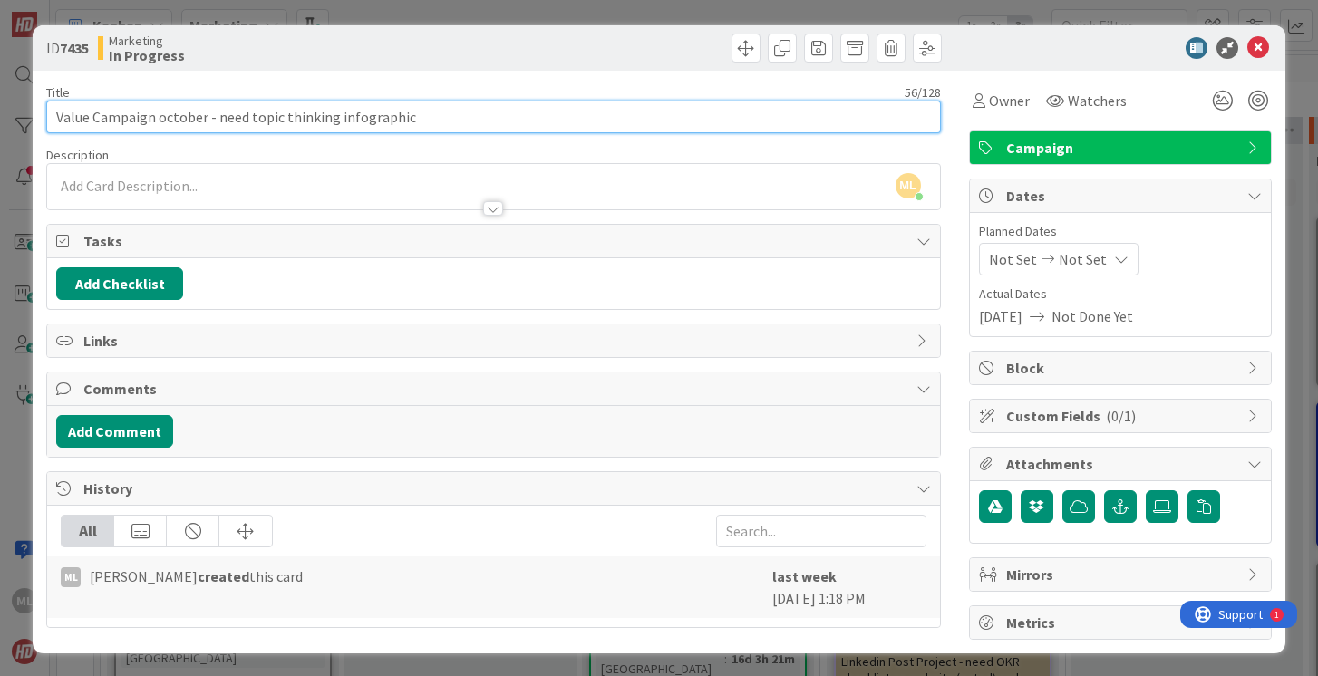
click at [421, 116] on input "Value Campaign october - need topic thinking infographic" at bounding box center [493, 117] width 894 height 33
type input "Value Campaign october - need topic thinking infographic to with OKRs. Need the…"
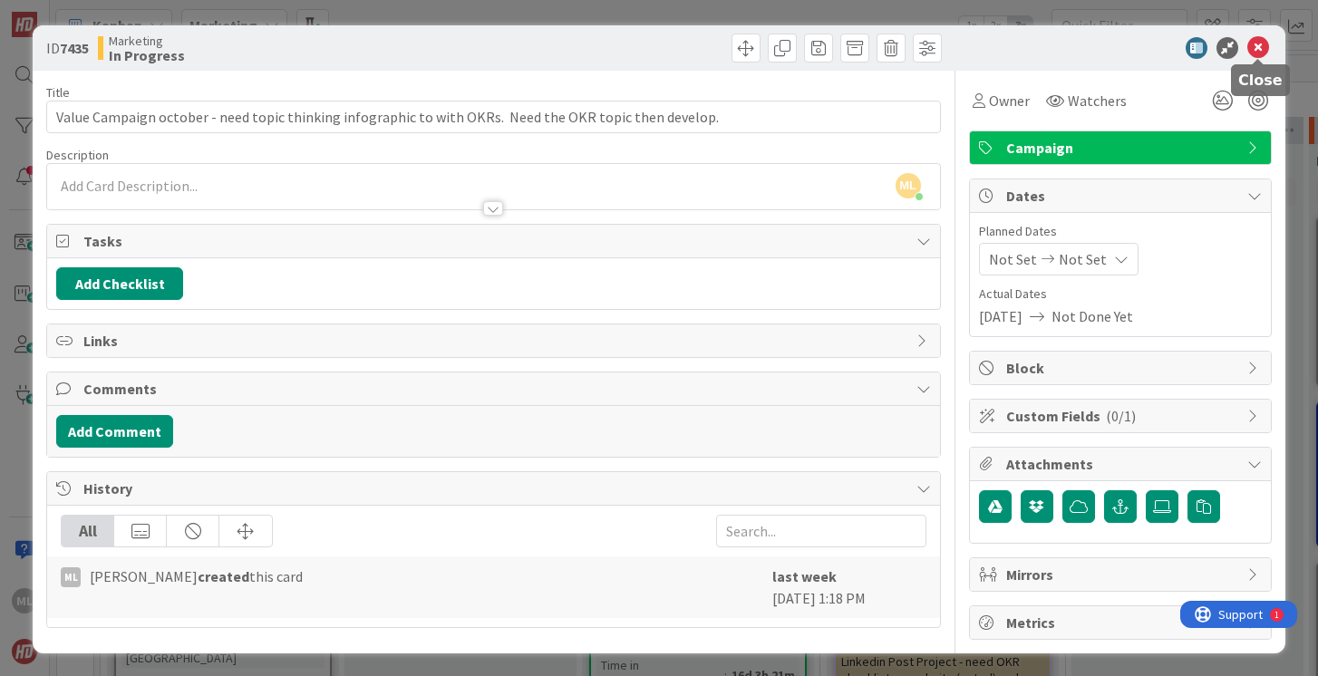
click at [1262, 47] on icon at bounding box center [1258, 48] width 22 height 22
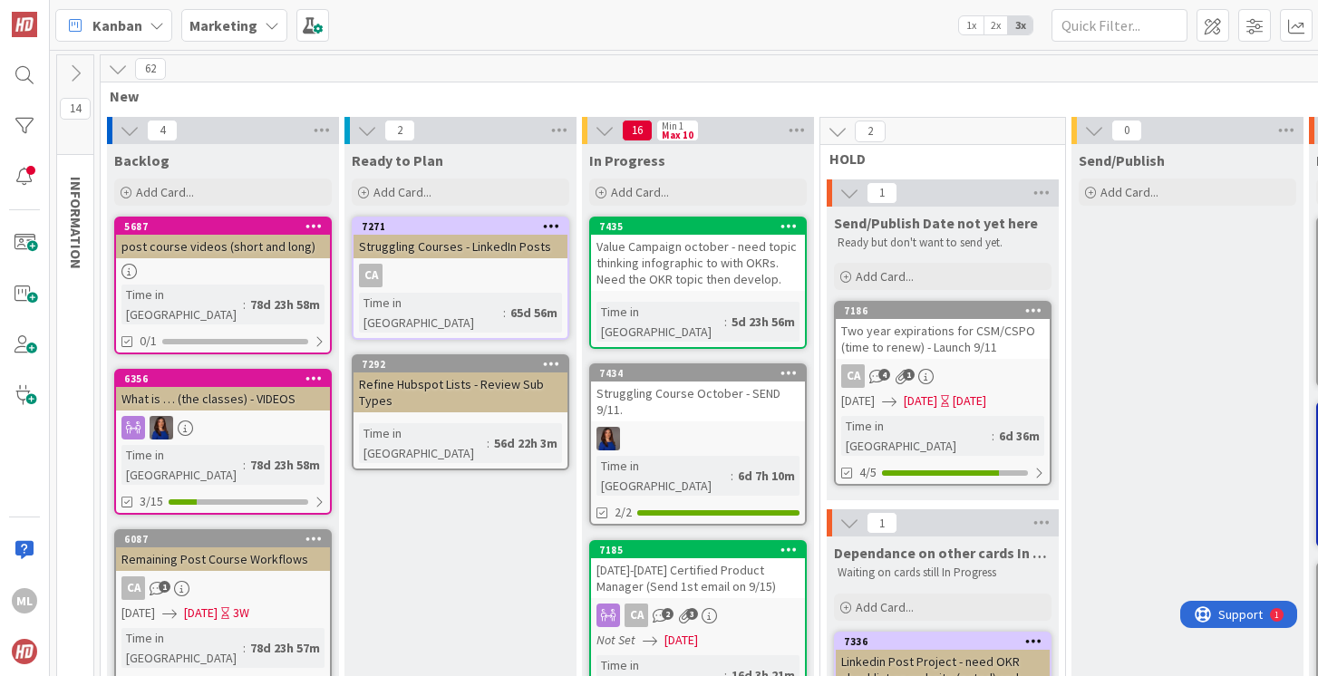
click at [216, 23] on b "Marketing" at bounding box center [223, 25] width 68 height 18
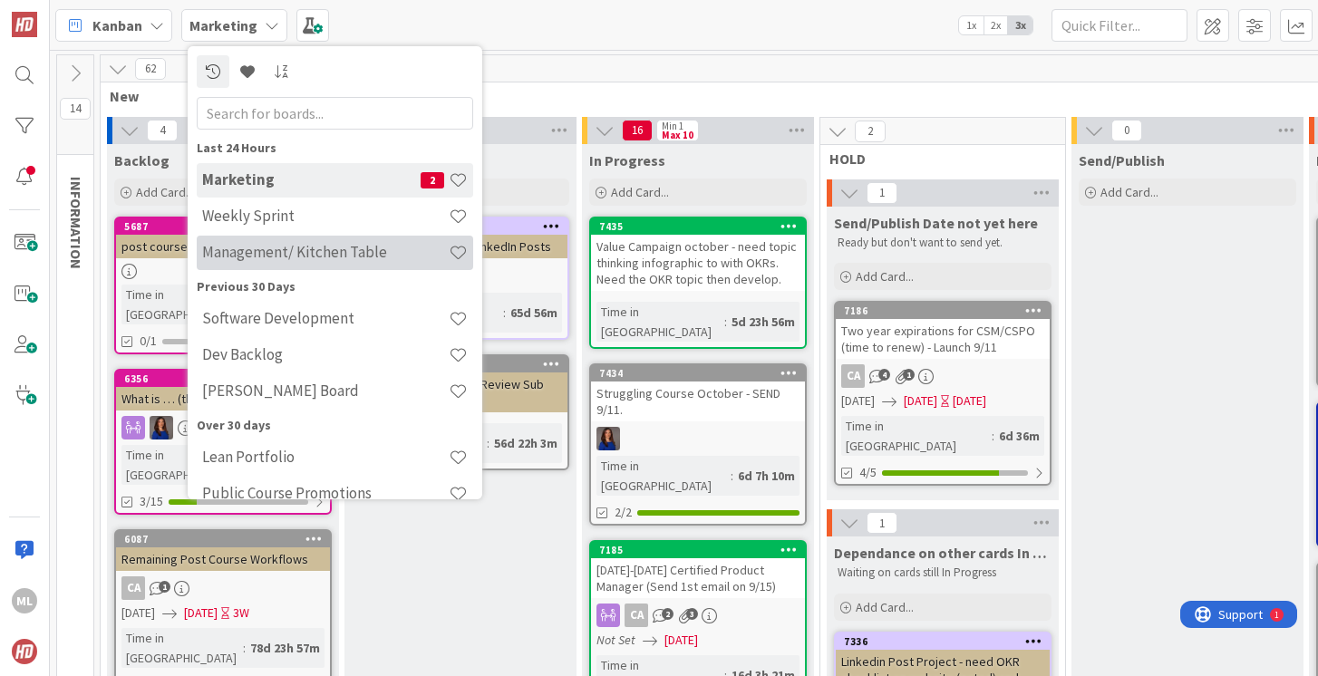
click at [222, 254] on h4 "Management/ Kitchen Table" at bounding box center [325, 252] width 247 height 18
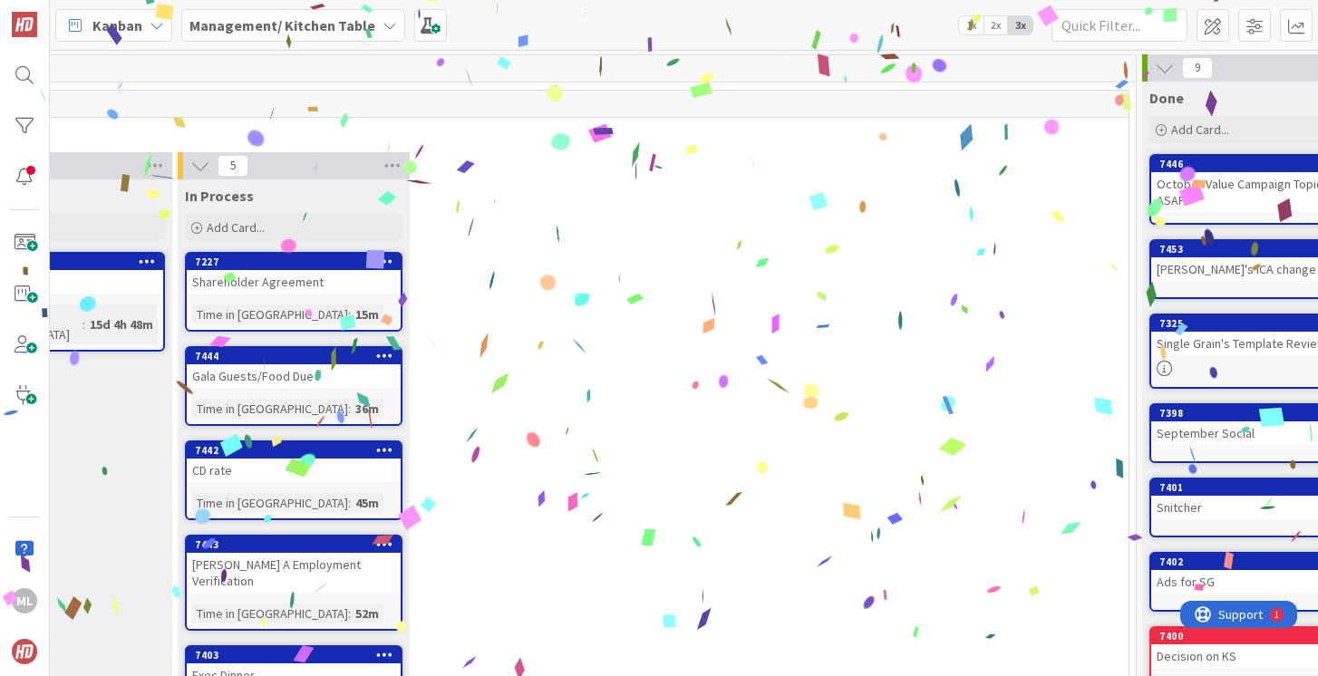
scroll to position [0, 321]
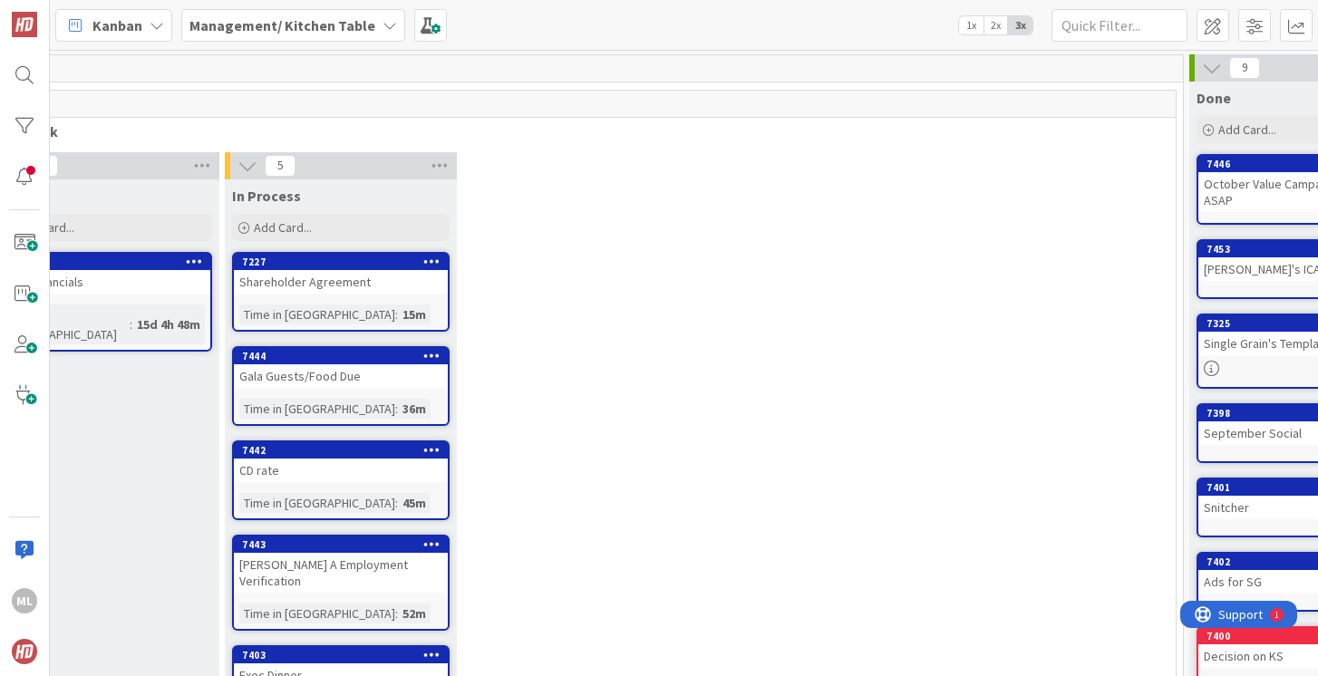
drag, startPoint x: 289, startPoint y: 382, endPoint x: 524, endPoint y: 8, distance: 441.1
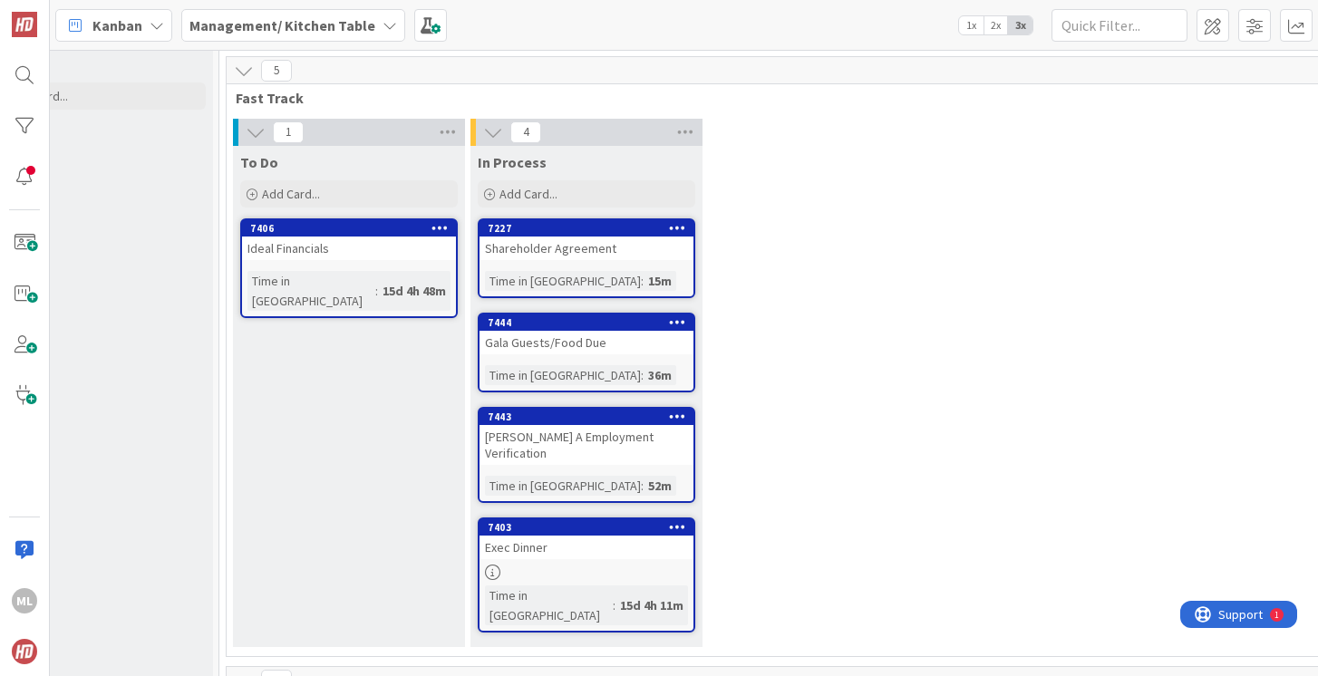
scroll to position [0, 75]
